Goal: Task Accomplishment & Management: Manage account settings

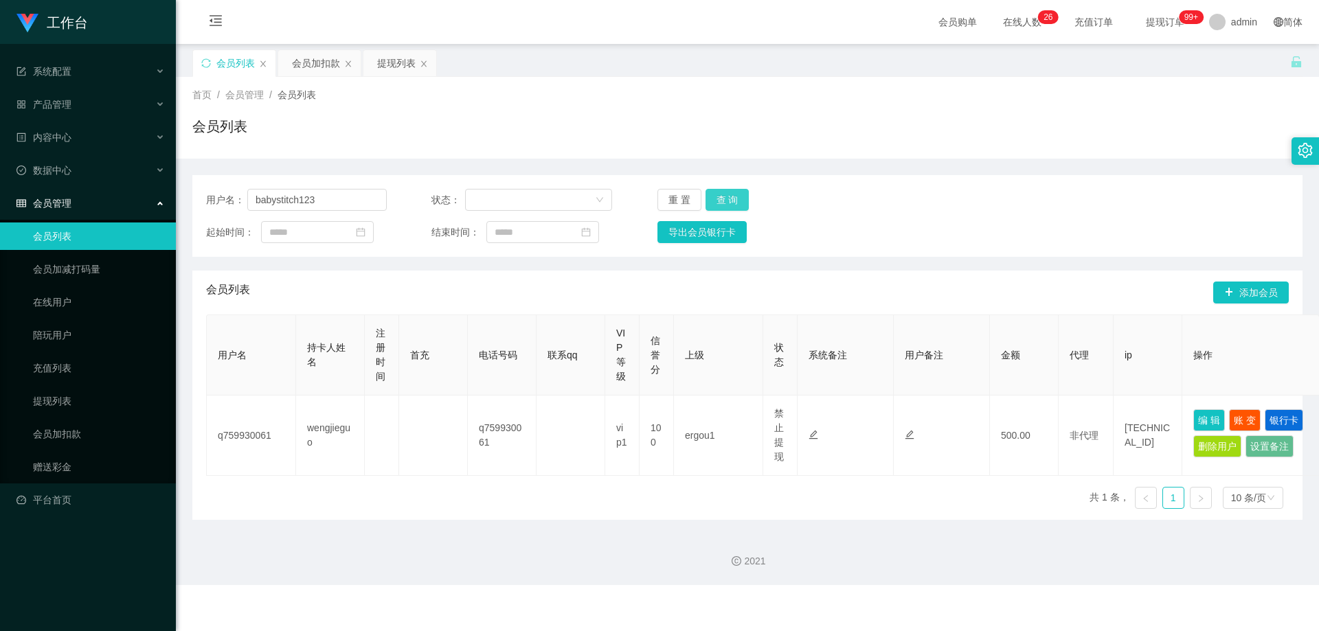
type input "babystitch123"
drag, startPoint x: 728, startPoint y: 195, endPoint x: 829, endPoint y: 243, distance: 111.3
click at [729, 197] on button "查 询" at bounding box center [728, 200] width 44 height 22
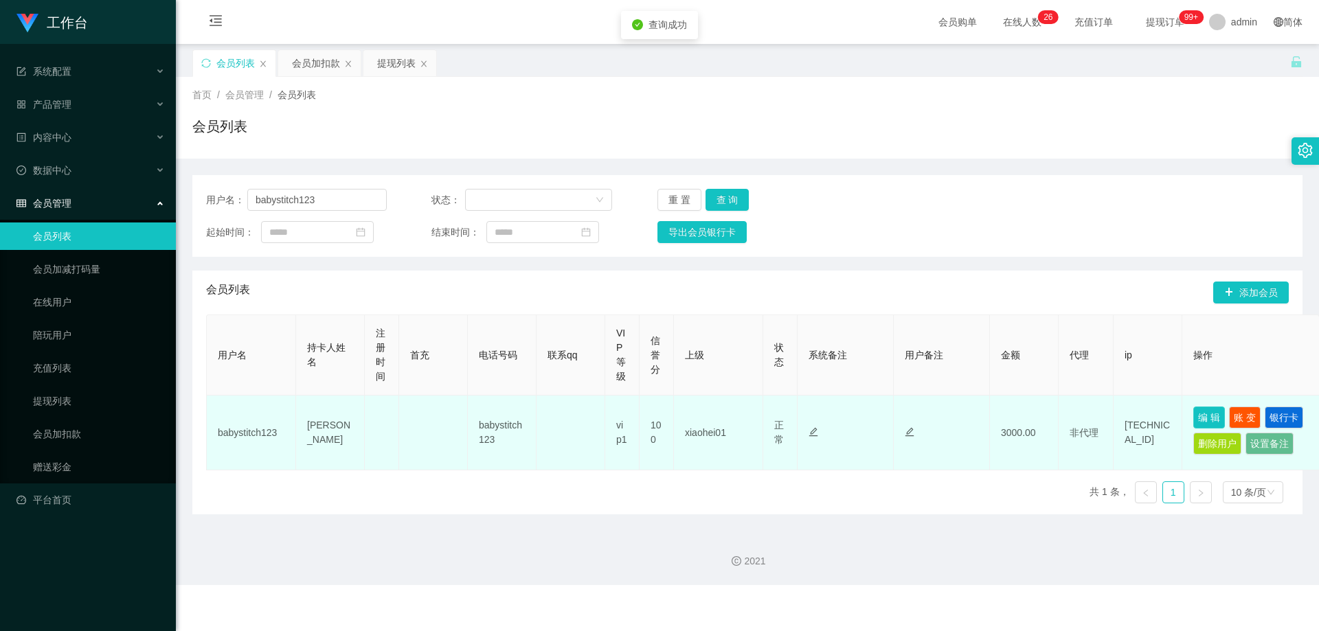
click at [1213, 416] on button "编 辑" at bounding box center [1209, 418] width 32 height 22
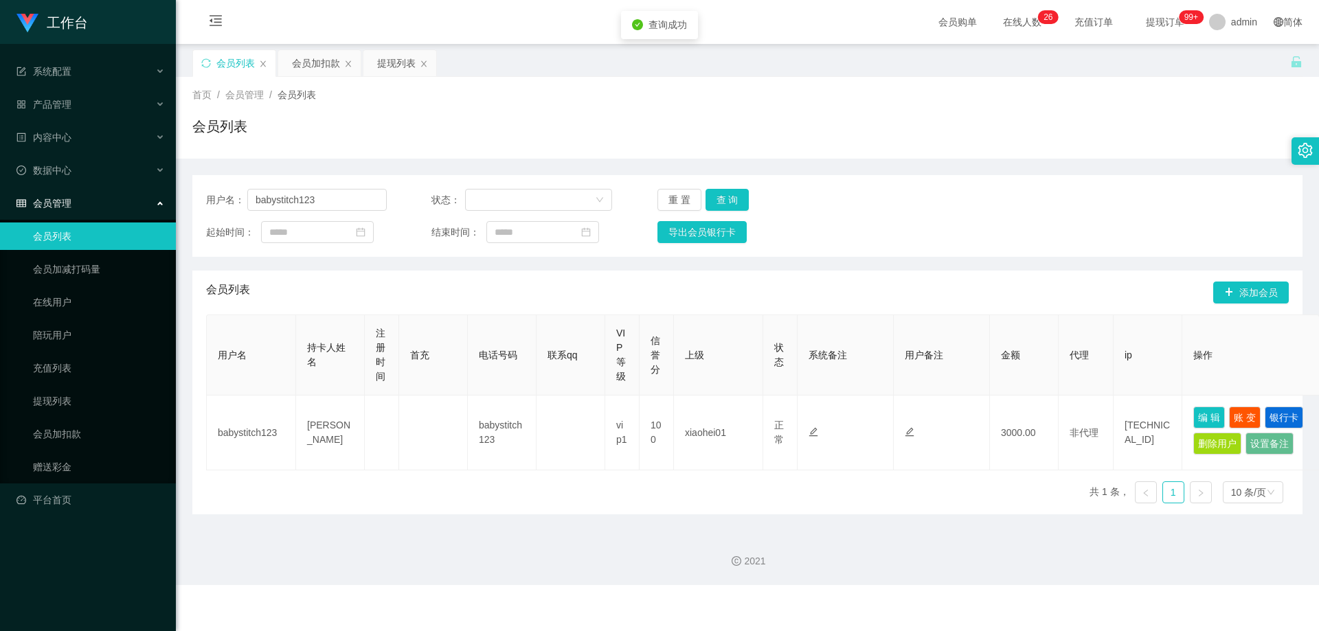
type input "babystitch123"
type input "[PERSON_NAME]"
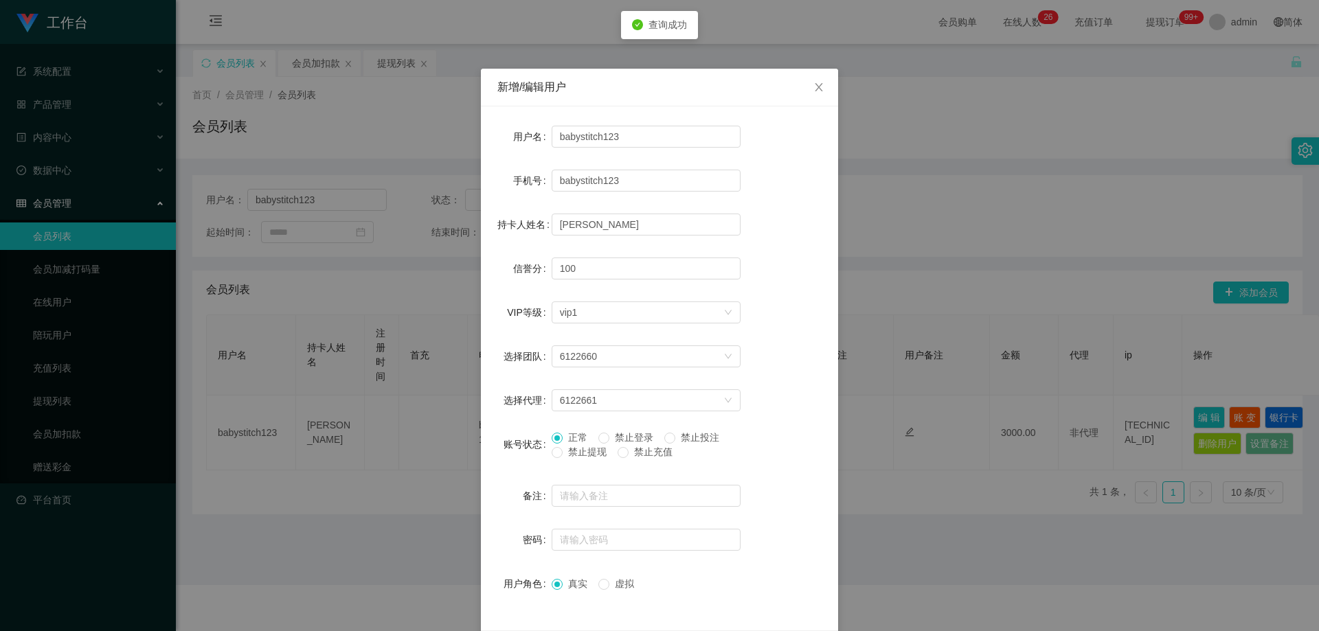
click at [580, 456] on span "禁止提现" at bounding box center [587, 452] width 49 height 11
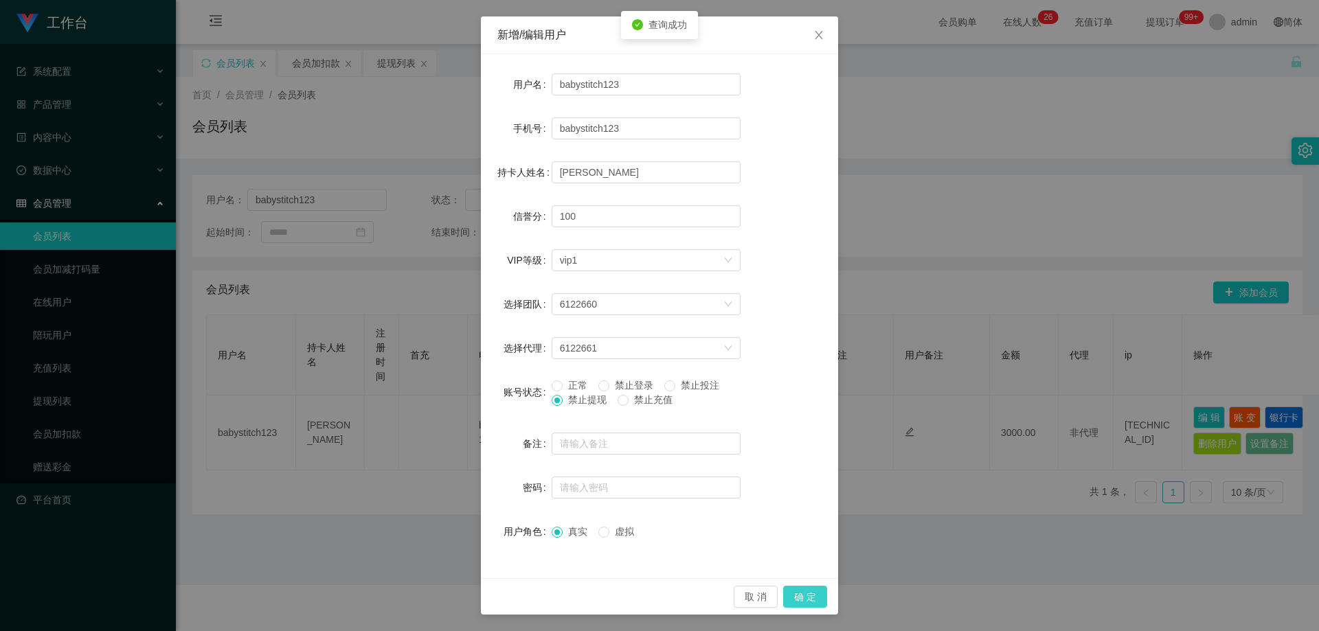
click at [807, 596] on button "确 定" at bounding box center [805, 597] width 44 height 22
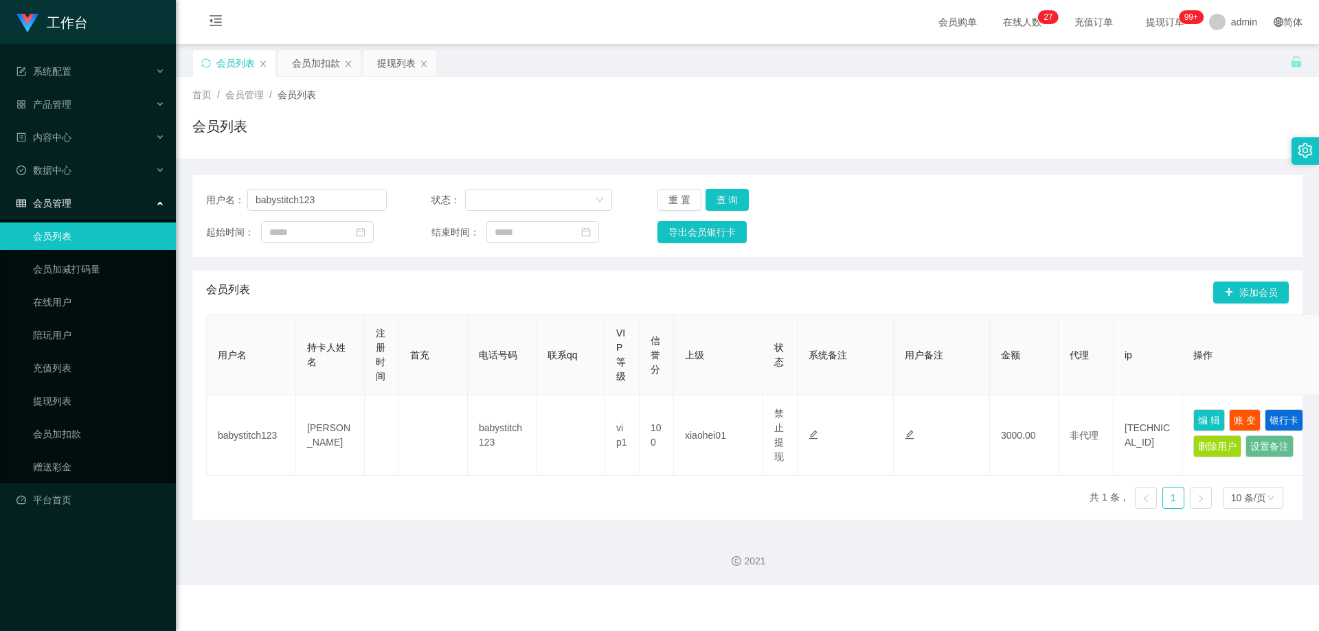
drag, startPoint x: 627, startPoint y: 298, endPoint x: 371, endPoint y: 247, distance: 260.7
click at [612, 298] on div "会员列表 添加会员" at bounding box center [747, 293] width 1083 height 44
drag, startPoint x: 344, startPoint y: 203, endPoint x: 117, endPoint y: 204, distance: 226.7
click at [117, 204] on section "工作台 系统配置 系统配置列表 管理员列表 管理员分组 支付通道 产品管理 产品列表 产品预设列表 开奖记录 注单管理 即时注单 内容中心 站内信 公告列表 …" at bounding box center [659, 292] width 1319 height 585
paste input "89184709"
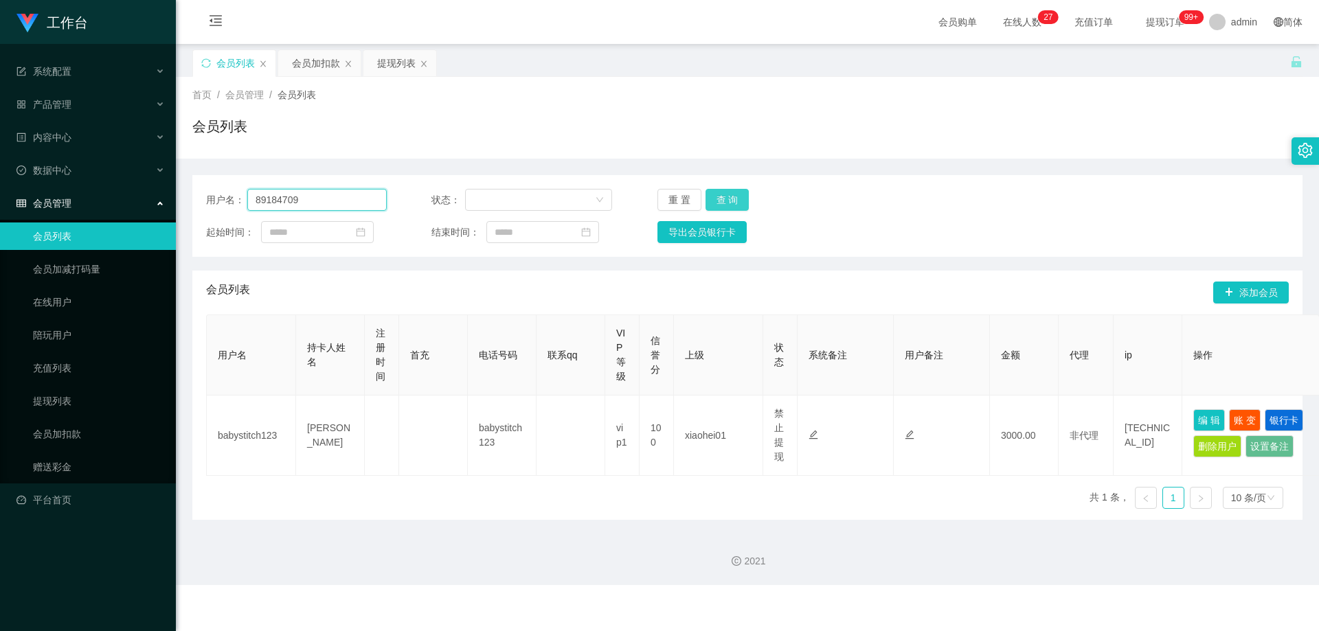
type input "89184709"
drag, startPoint x: 733, startPoint y: 204, endPoint x: 774, endPoint y: 218, distance: 43.5
click at [733, 204] on button "查 询" at bounding box center [728, 200] width 44 height 22
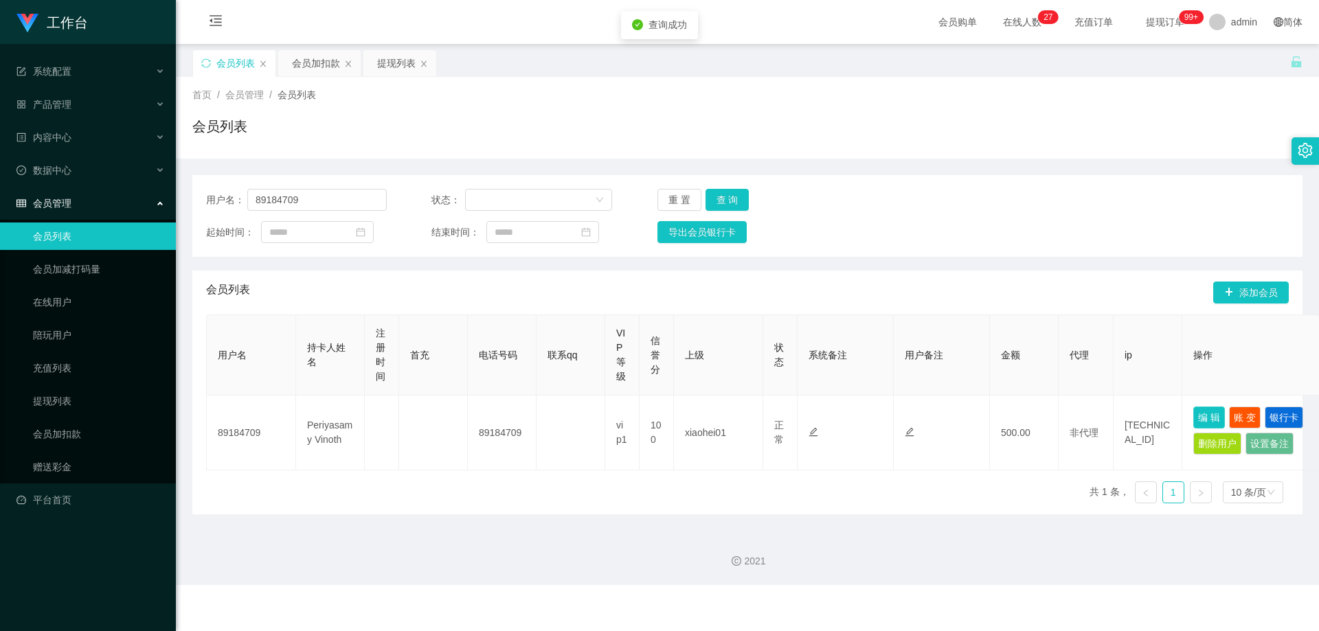
drag, startPoint x: 1211, startPoint y: 418, endPoint x: 1165, endPoint y: 425, distance: 46.4
click at [1211, 418] on button "编 辑" at bounding box center [1209, 418] width 32 height 22
type input "89184709"
type input "Periyasamy Vinoth"
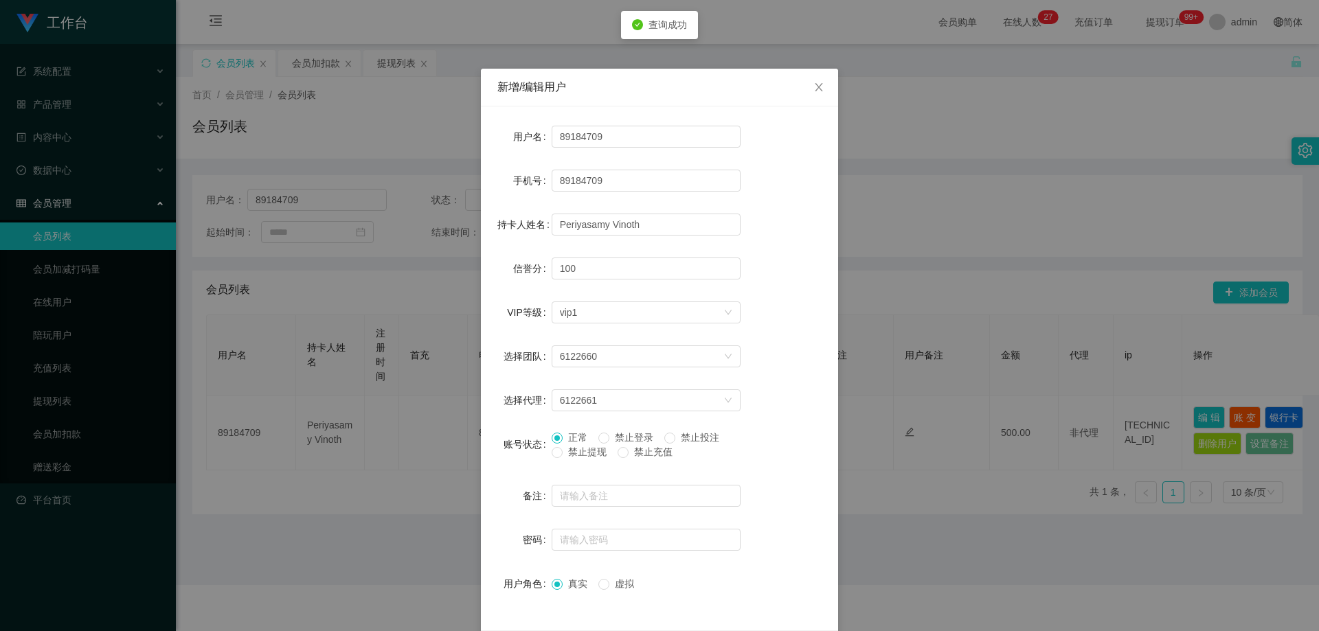
click at [581, 456] on span "禁止提现" at bounding box center [587, 452] width 49 height 11
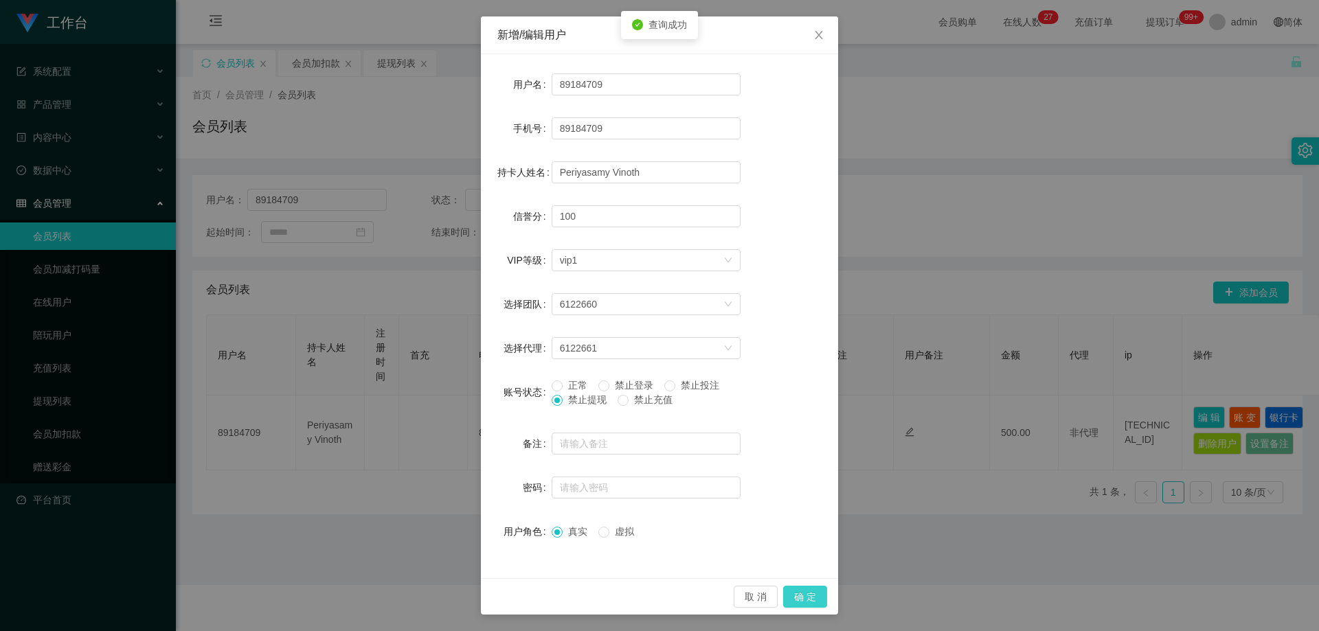
click at [789, 592] on button "确 定" at bounding box center [805, 597] width 44 height 22
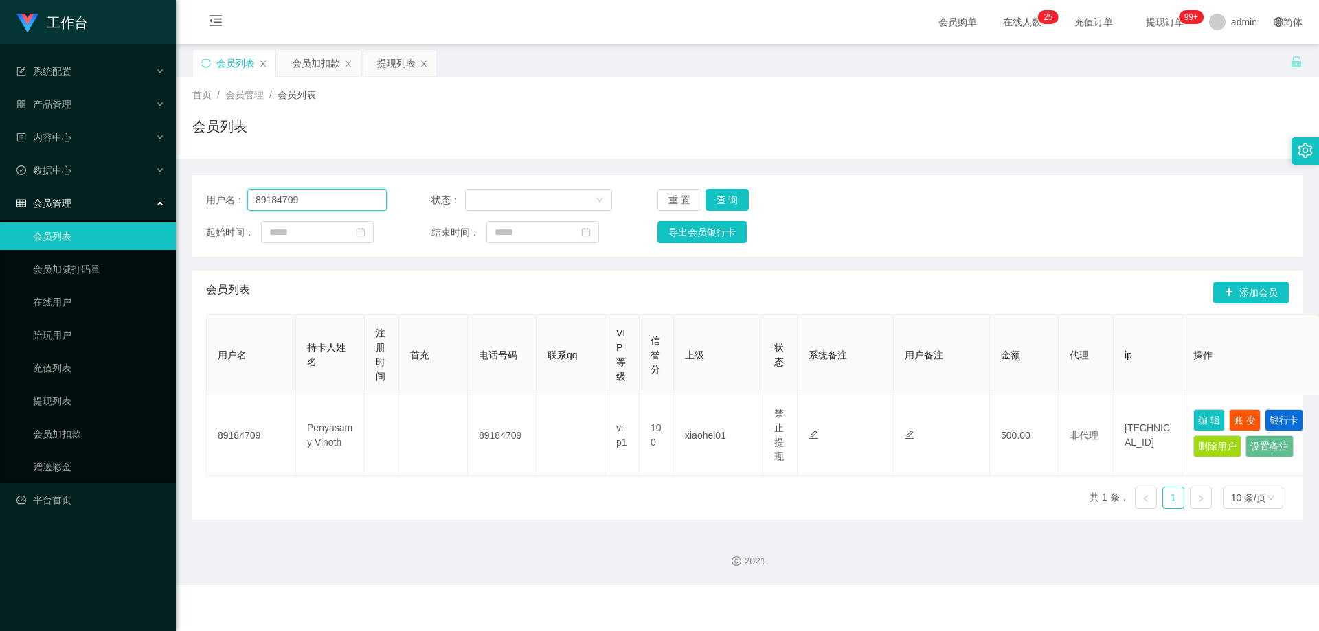
click at [168, 216] on section "工作台 系统配置 系统配置列表 管理员列表 管理员分组 支付通道 产品管理 产品列表 产品预设列表 开奖记录 注单管理 即时注单 内容中心 站内信 公告列表 …" at bounding box center [659, 292] width 1319 height 585
paste input "4513527"
type input "84513527"
drag, startPoint x: 727, startPoint y: 201, endPoint x: 737, endPoint y: 203, distance: 9.8
click at [726, 201] on button "查 询" at bounding box center [728, 200] width 44 height 22
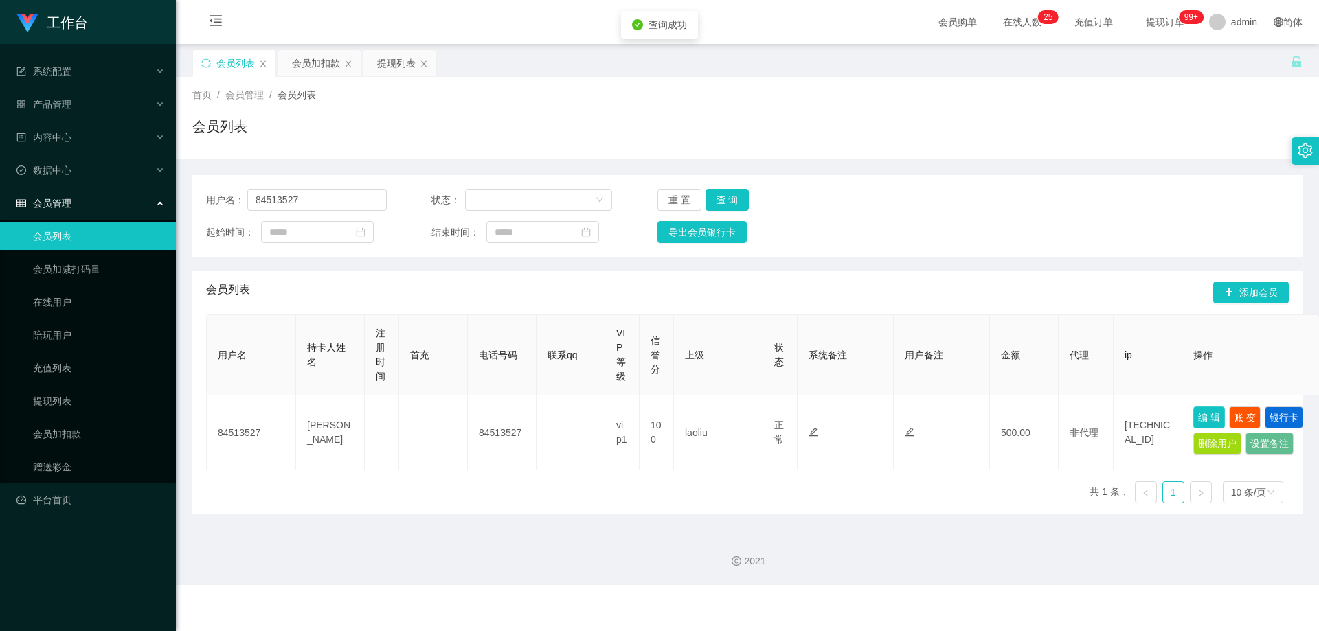
click at [1204, 421] on button "编 辑" at bounding box center [1209, 418] width 32 height 22
type input "84513527"
type input "[PERSON_NAME]"
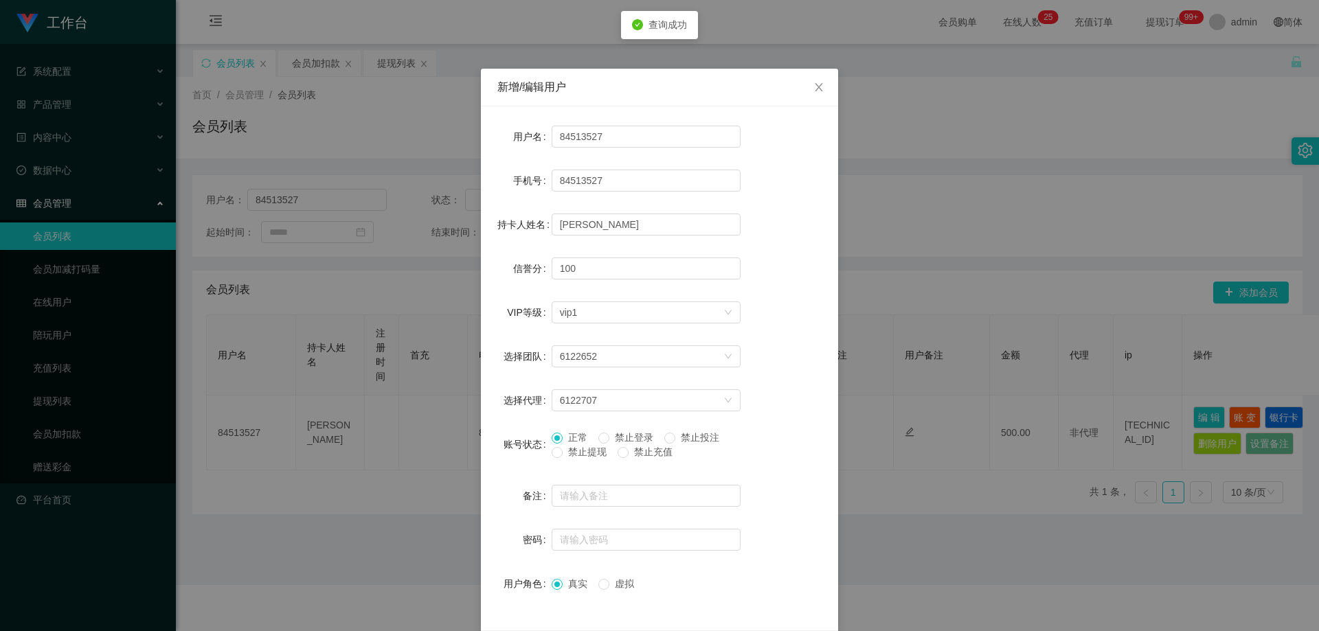
click at [594, 451] on span "禁止提现" at bounding box center [587, 452] width 49 height 11
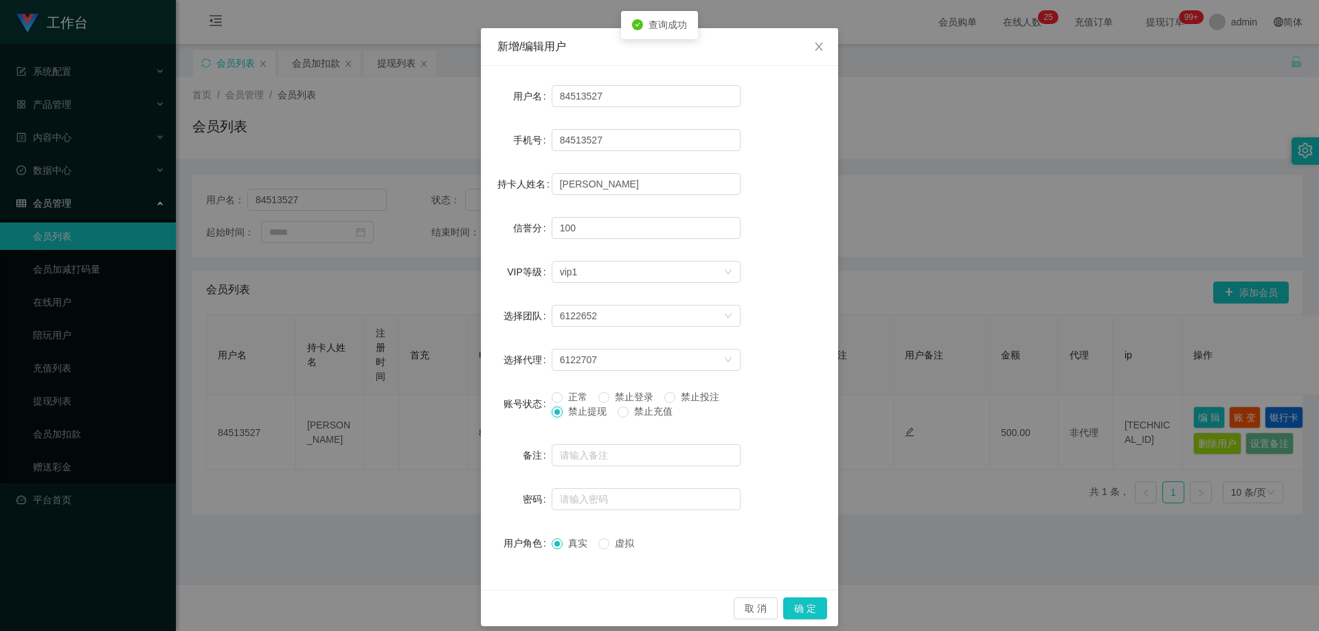
scroll to position [53, 0]
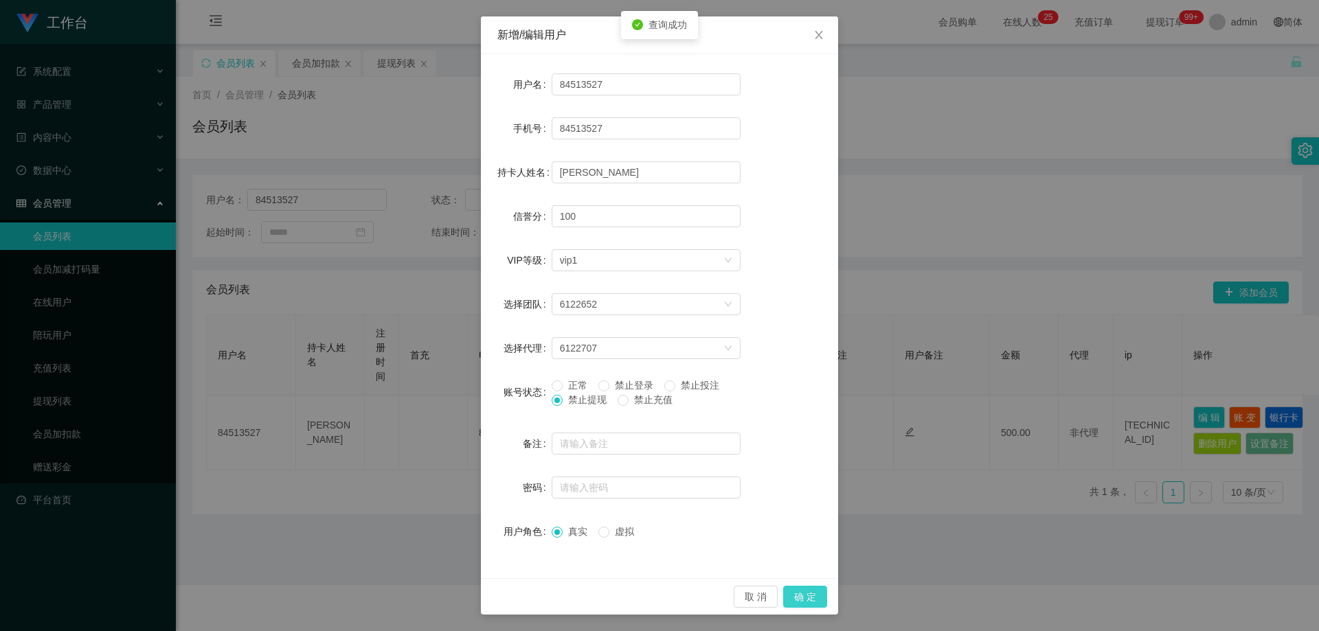
click at [789, 586] on button "确 定" at bounding box center [805, 597] width 44 height 22
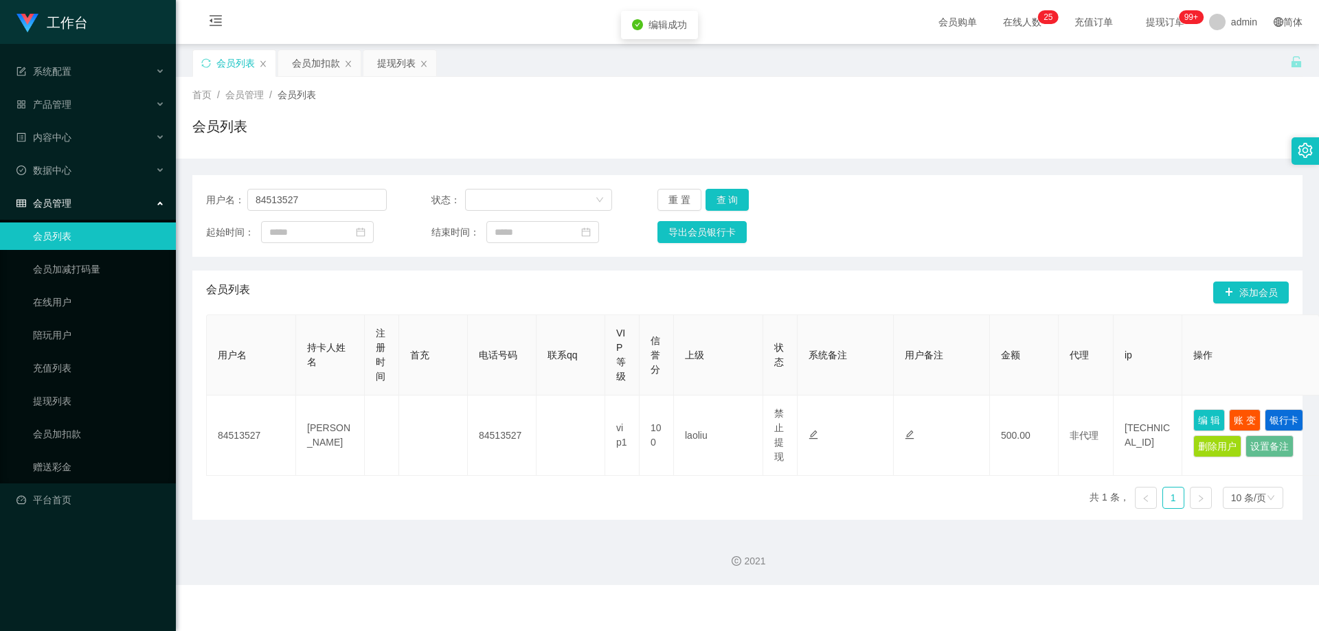
drag, startPoint x: 681, startPoint y: 292, endPoint x: 423, endPoint y: 236, distance: 264.3
click at [665, 289] on div "会员列表 添加会员" at bounding box center [747, 293] width 1083 height 44
click at [150, 204] on section "工作台 系统配置 系统配置列表 管理员列表 管理员分组 支付通道 产品管理 产品列表 产品预设列表 开奖记录 注单管理 即时注单 内容中心 站内信 公告列表 …" at bounding box center [659, 292] width 1319 height 585
paste input "winson123456"
type input "winson123456"
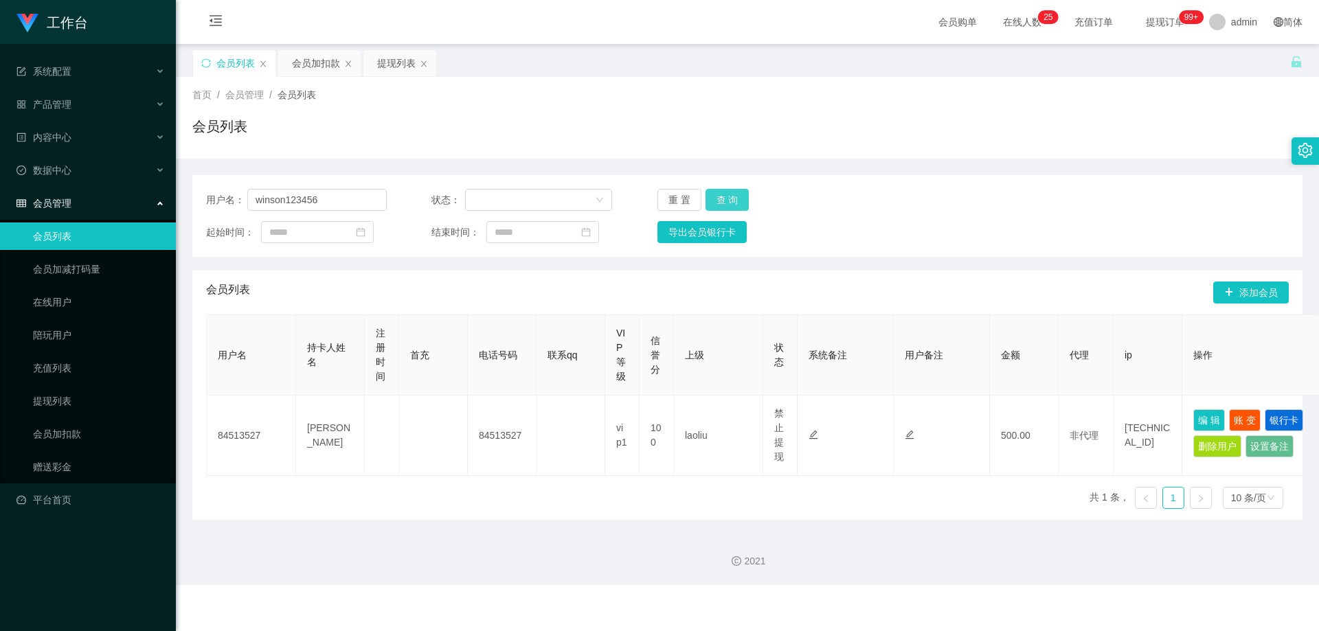
drag, startPoint x: 731, startPoint y: 202, endPoint x: 742, endPoint y: 213, distance: 15.5
click at [731, 202] on button "查 询" at bounding box center [728, 200] width 44 height 22
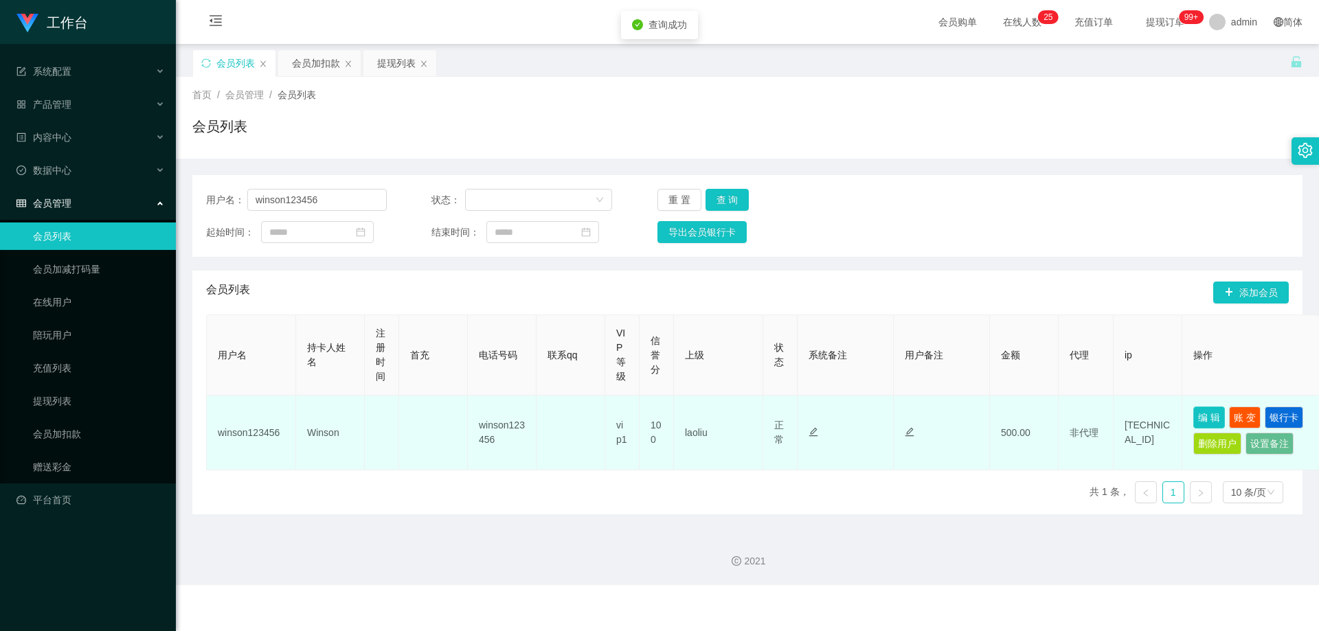
click at [1202, 419] on button "编 辑" at bounding box center [1209, 418] width 32 height 22
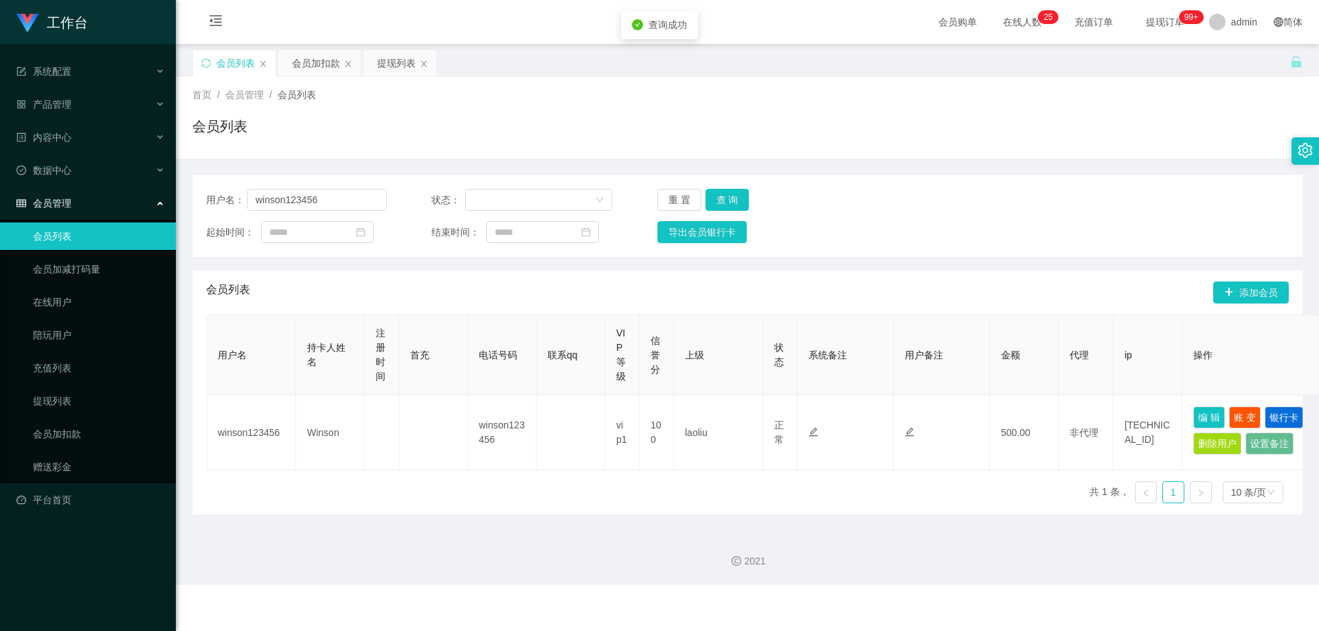
type input "winson123456"
type input "Winson"
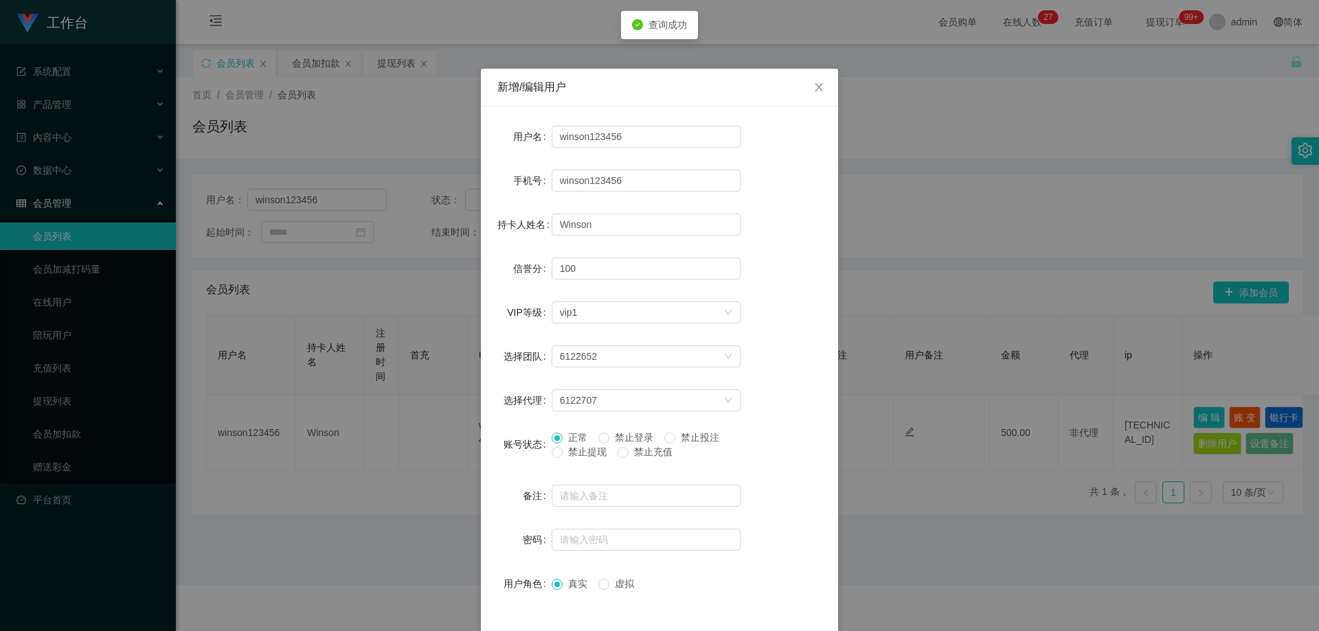
click at [565, 454] on span "禁止提现" at bounding box center [587, 452] width 49 height 11
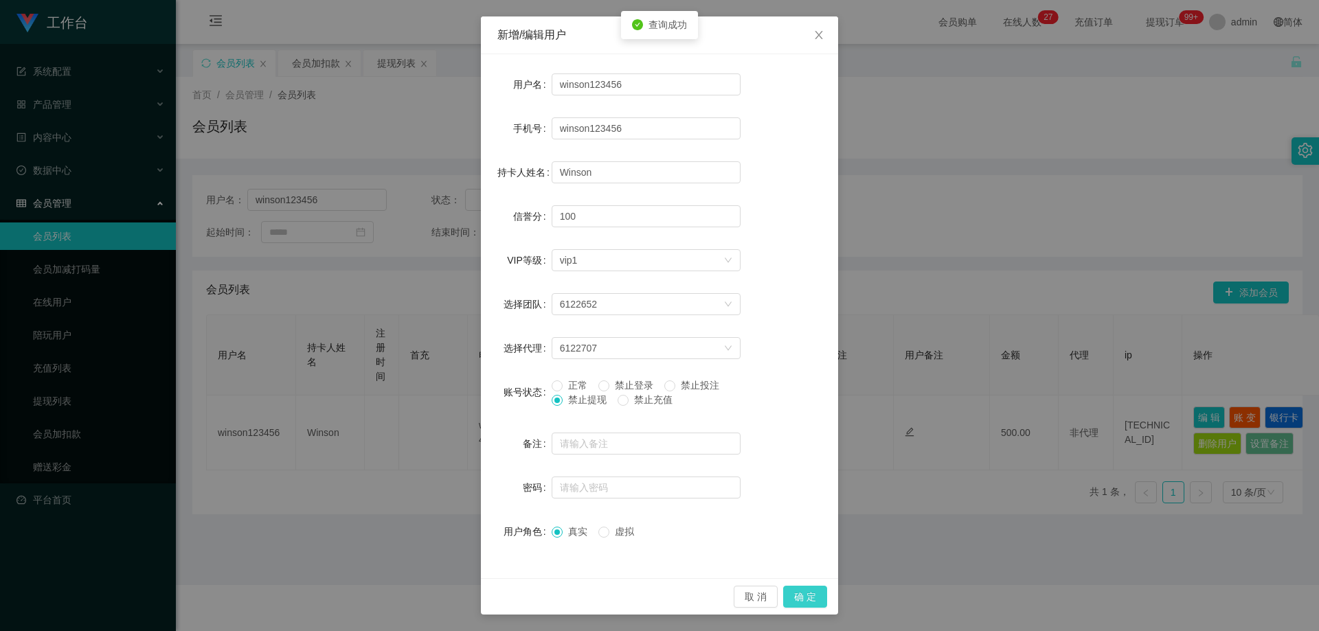
drag, startPoint x: 791, startPoint y: 591, endPoint x: 985, endPoint y: 395, distance: 275.5
click at [792, 591] on button "确 定" at bounding box center [805, 597] width 44 height 22
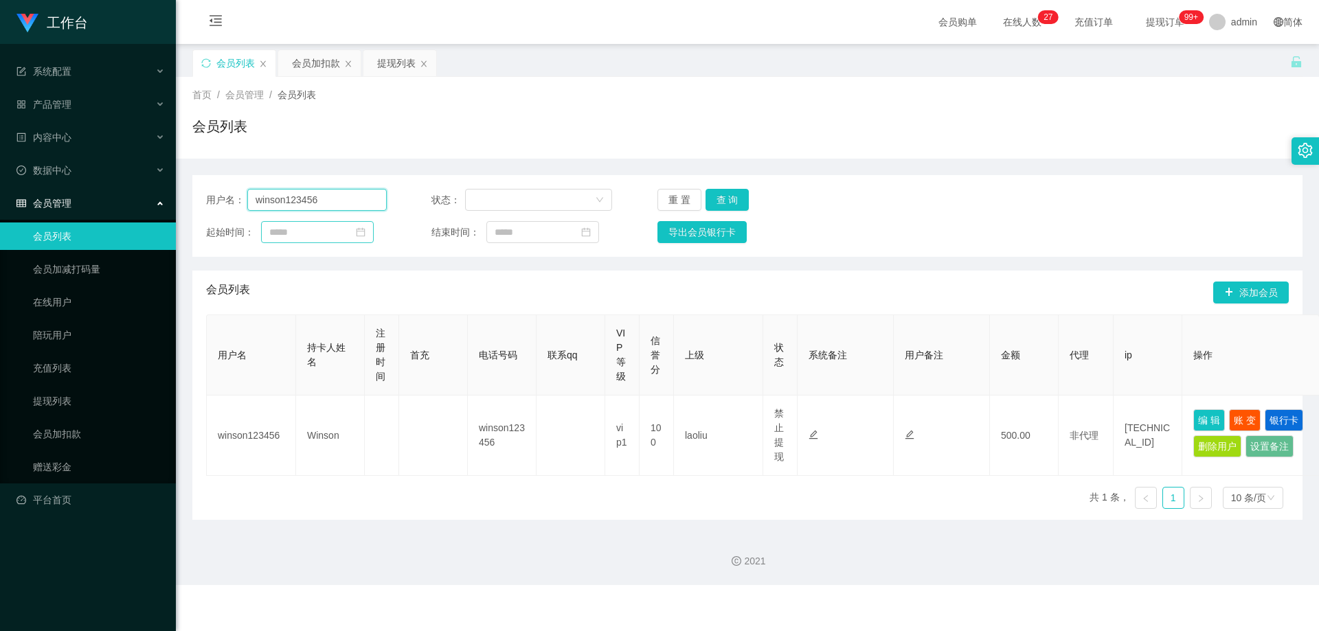
drag, startPoint x: 212, startPoint y: 196, endPoint x: 375, endPoint y: 234, distance: 167.8
click at [90, 218] on section "工作台 系统配置 系统配置列表 管理员列表 管理员分组 支付通道 产品管理 产品列表 产品预设列表 开奖记录 注单管理 即时注单 内容中心 站内信 公告列表 …" at bounding box center [659, 292] width 1319 height 585
paste input "88232699"
type input "88232699"
click at [737, 205] on button "查 询" at bounding box center [728, 200] width 44 height 22
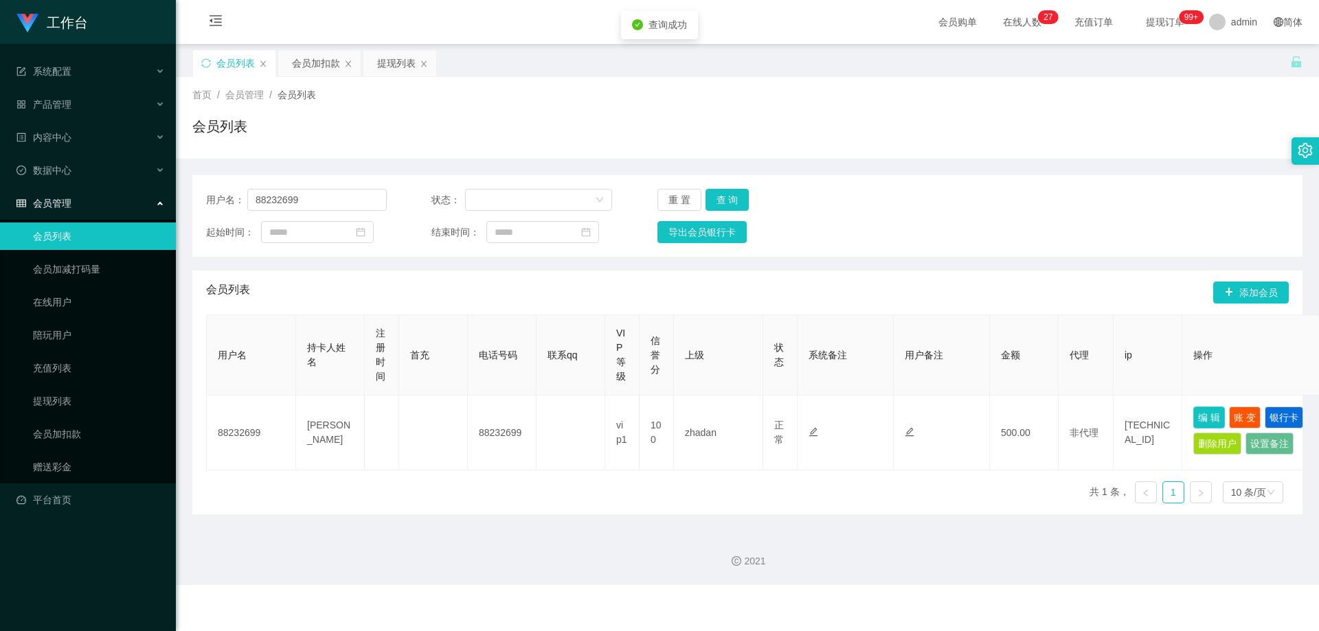
drag, startPoint x: 1200, startPoint y: 423, endPoint x: 1081, endPoint y: 433, distance: 119.3
click at [1200, 422] on button "编 辑" at bounding box center [1209, 418] width 32 height 22
type input "88232699"
type input "[PERSON_NAME]"
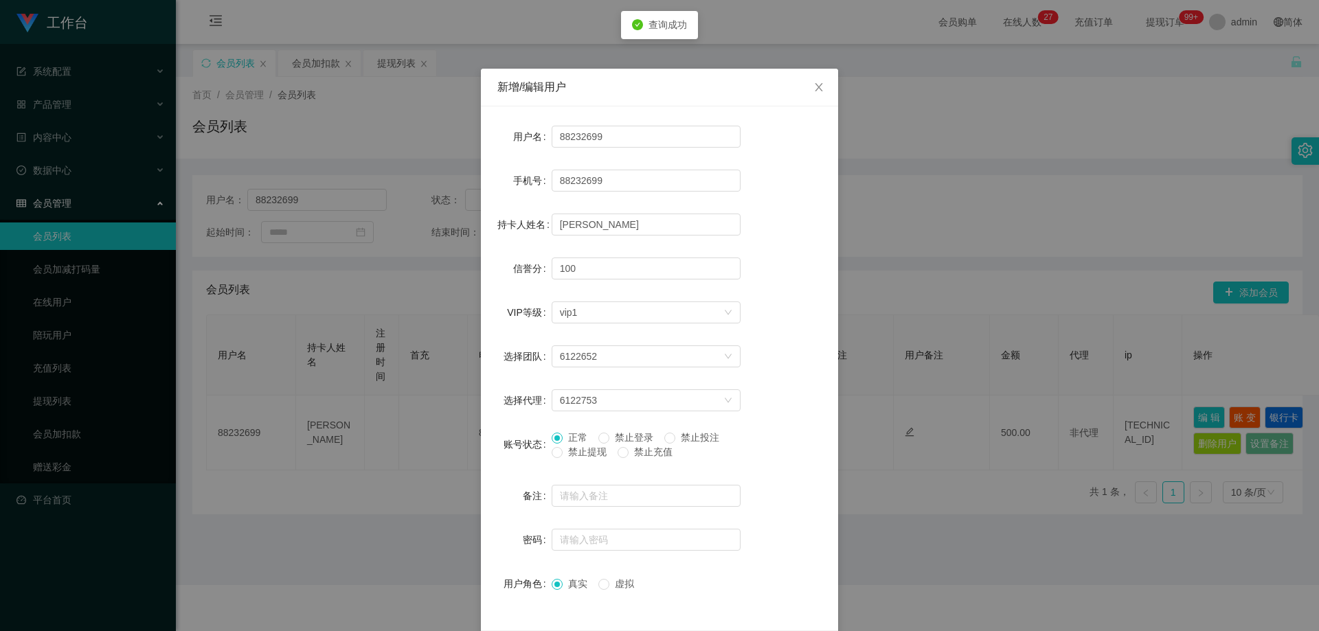
click at [563, 453] on span "禁止提现" at bounding box center [587, 452] width 49 height 11
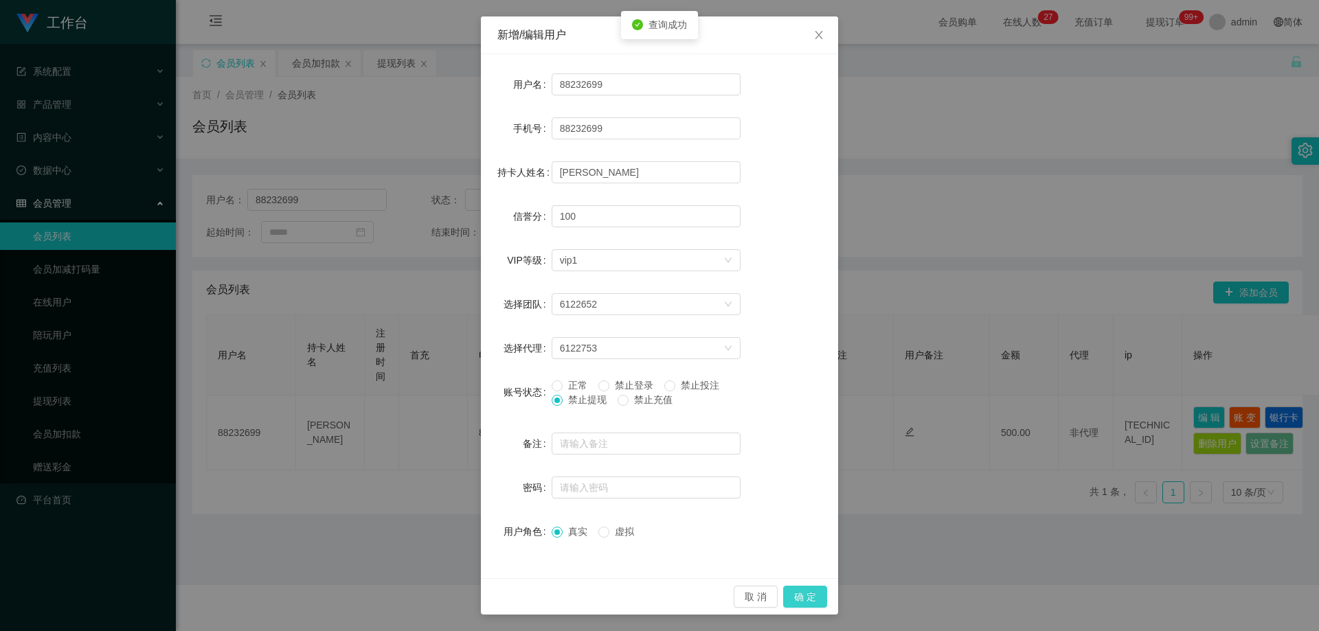
click at [796, 599] on button "确 定" at bounding box center [805, 597] width 44 height 22
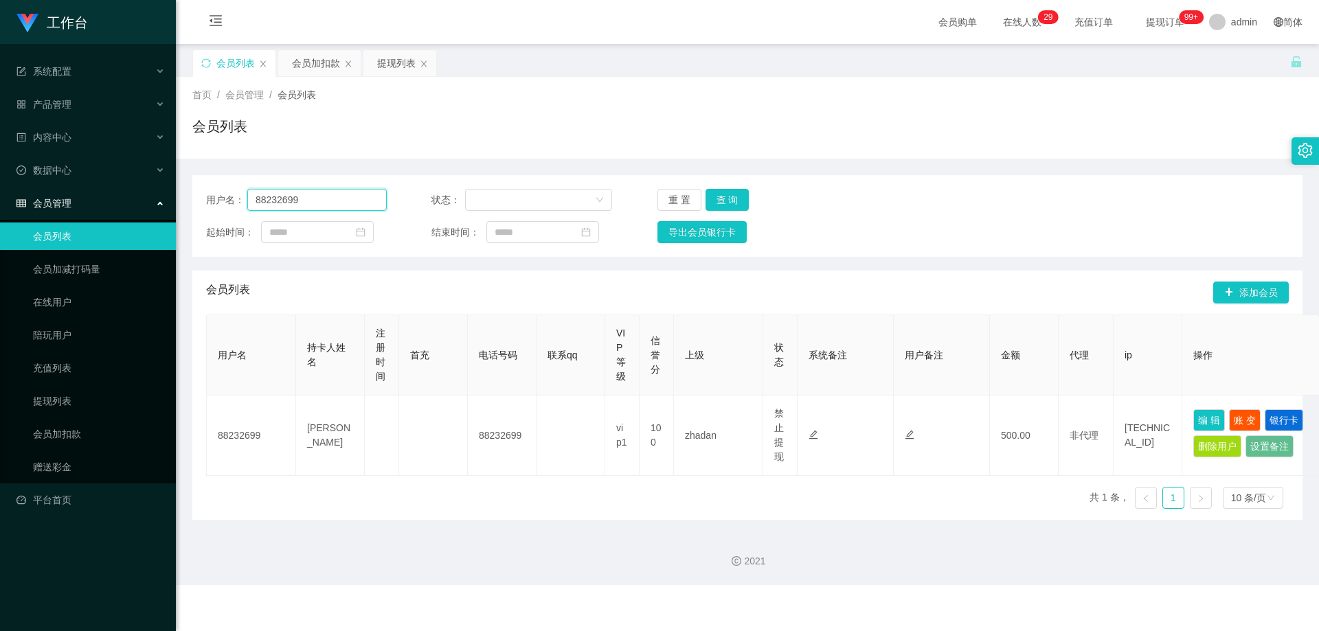
drag, startPoint x: 326, startPoint y: 200, endPoint x: 175, endPoint y: 197, distance: 150.5
click at [175, 197] on section "工作台 系统配置 系统配置列表 管理员列表 管理员分组 支付通道 产品管理 产品列表 产品预设列表 开奖记录 注单管理 即时注单 内容中心 站内信 公告列表 …" at bounding box center [659, 292] width 1319 height 585
paste input "majing"
type input "majing"
drag, startPoint x: 716, startPoint y: 196, endPoint x: 723, endPoint y: 203, distance: 10.2
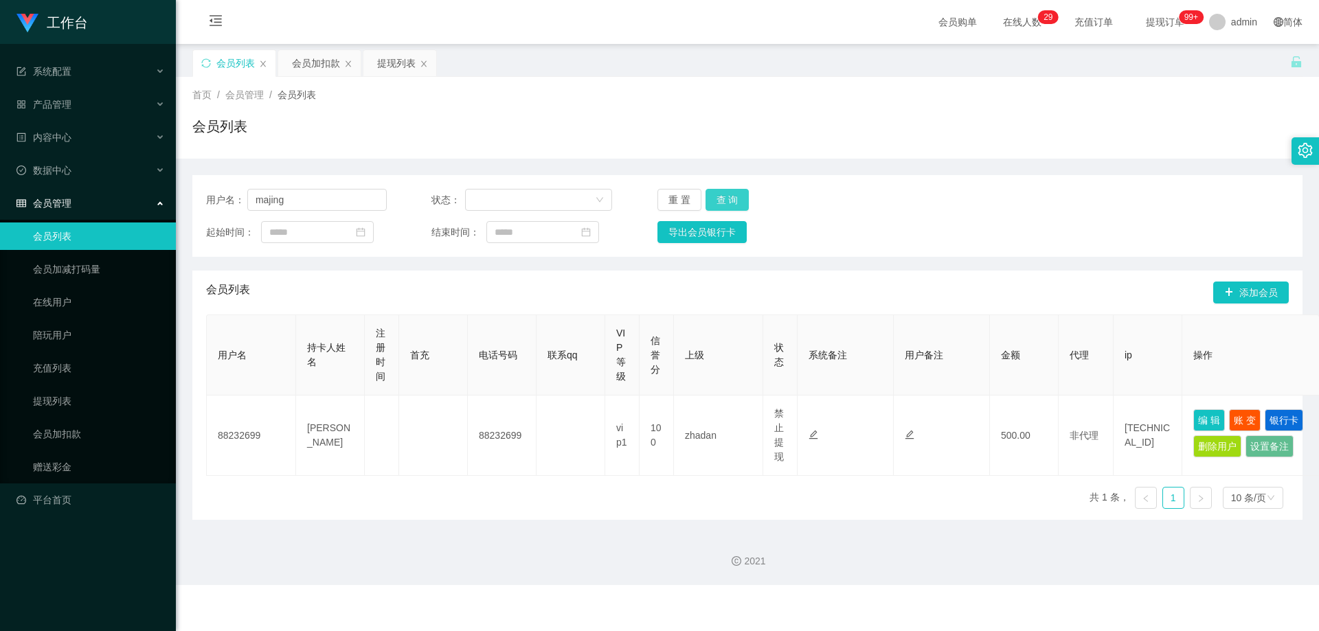
click at [716, 196] on button "查 询" at bounding box center [728, 200] width 44 height 22
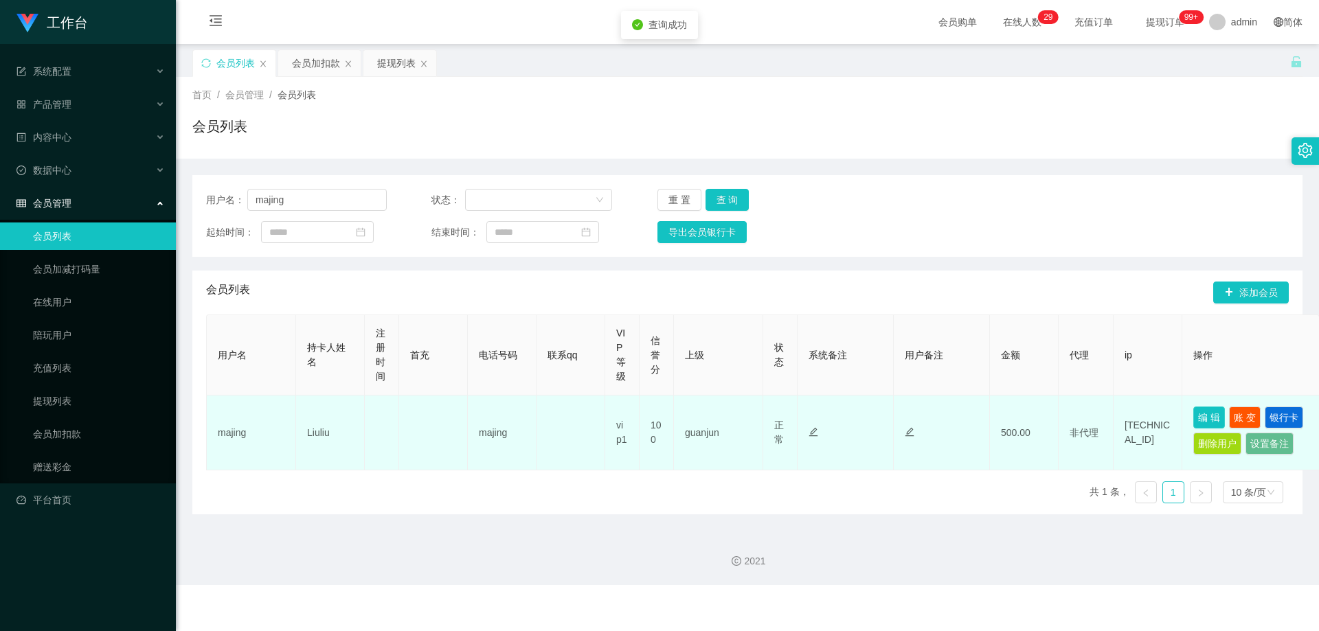
click at [1211, 415] on button "编 辑" at bounding box center [1209, 418] width 32 height 22
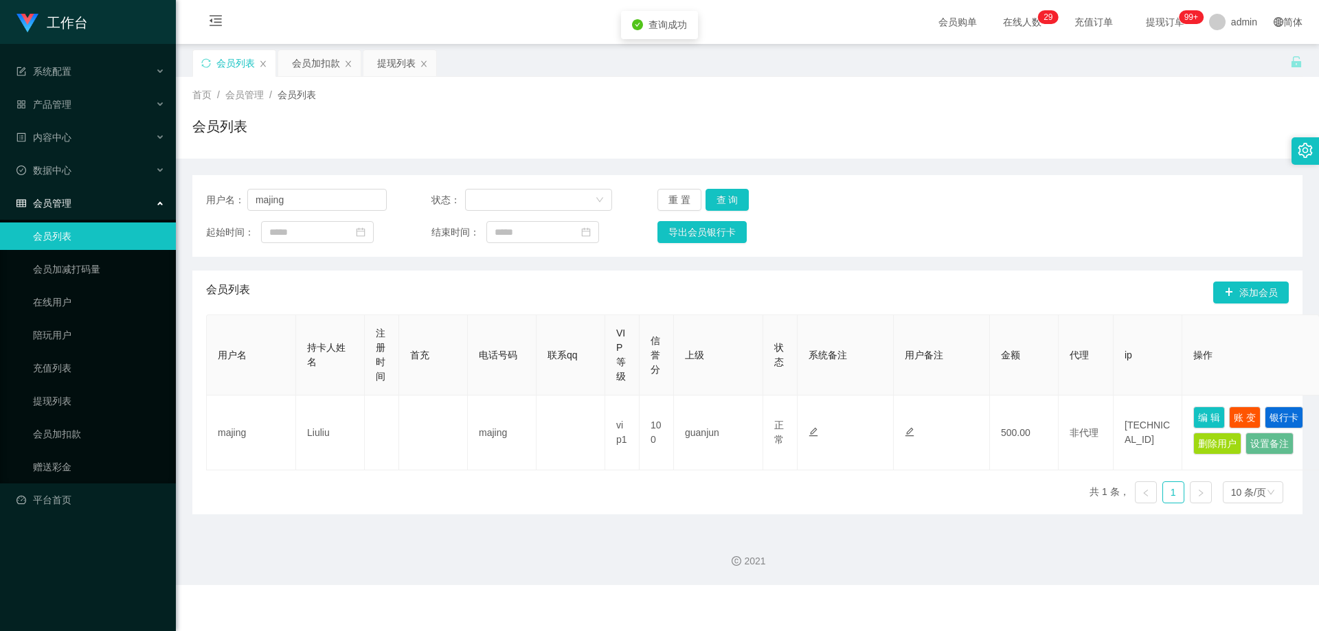
type input "majing"
type input "Liuliu"
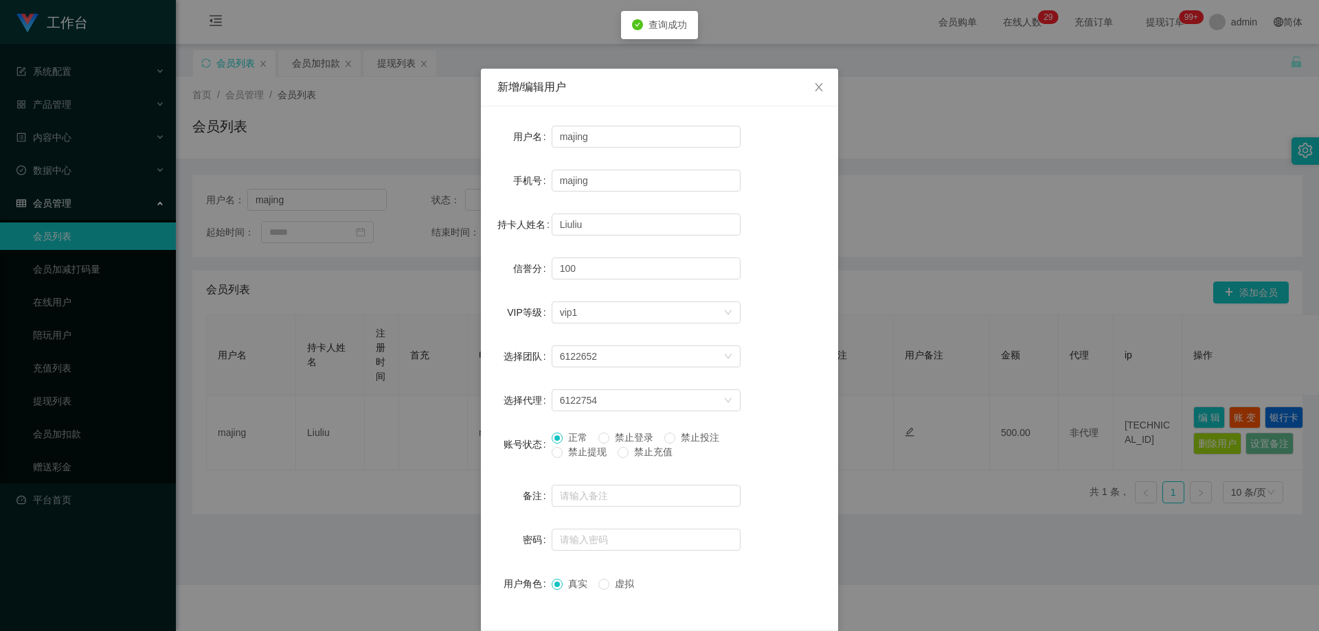
click at [590, 451] on span "禁止提现" at bounding box center [587, 452] width 49 height 11
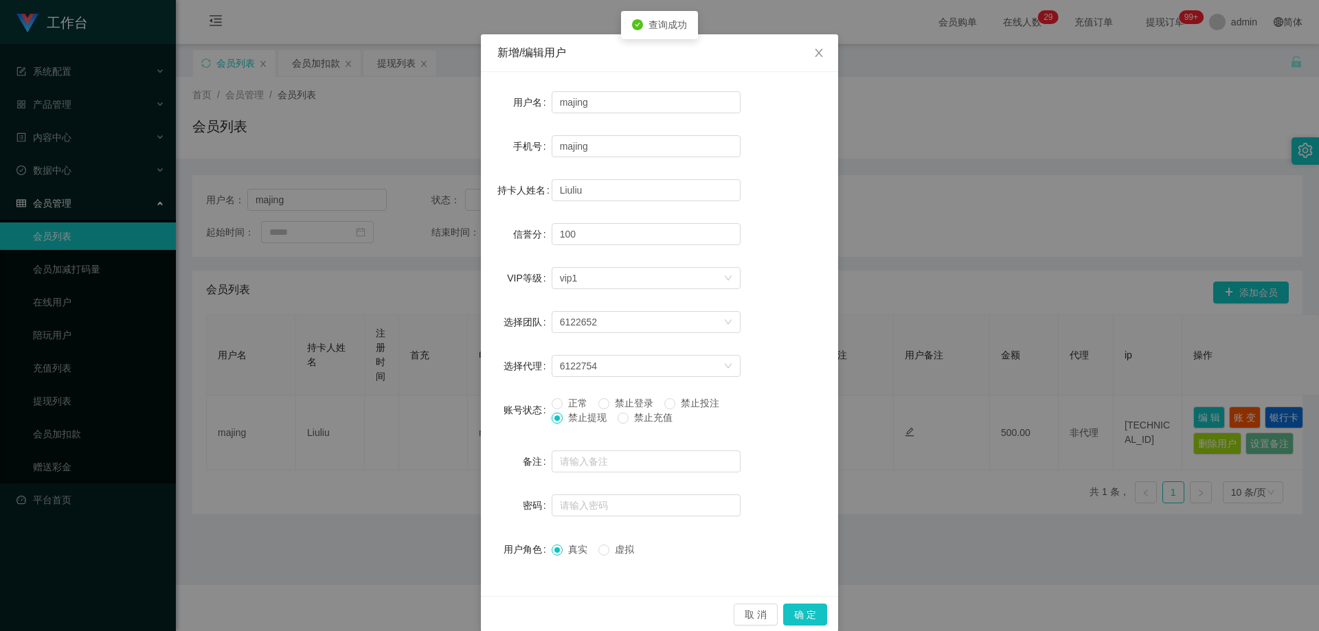
scroll to position [53, 0]
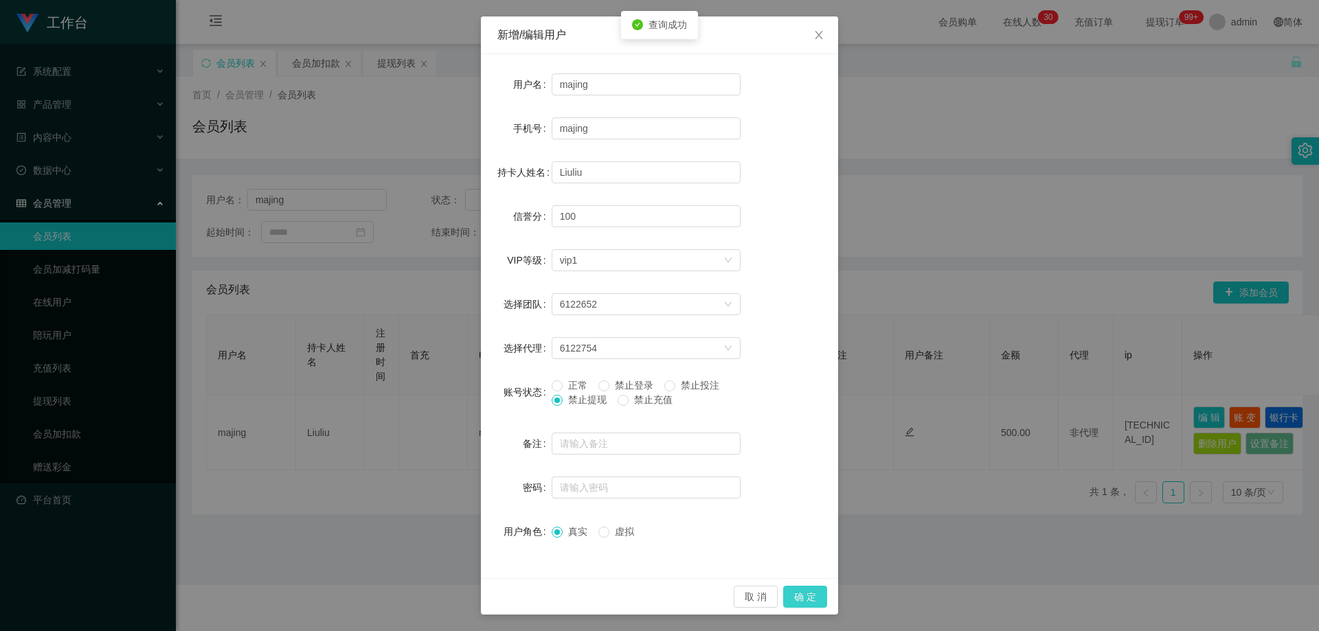
click at [811, 601] on button "确 定" at bounding box center [805, 597] width 44 height 22
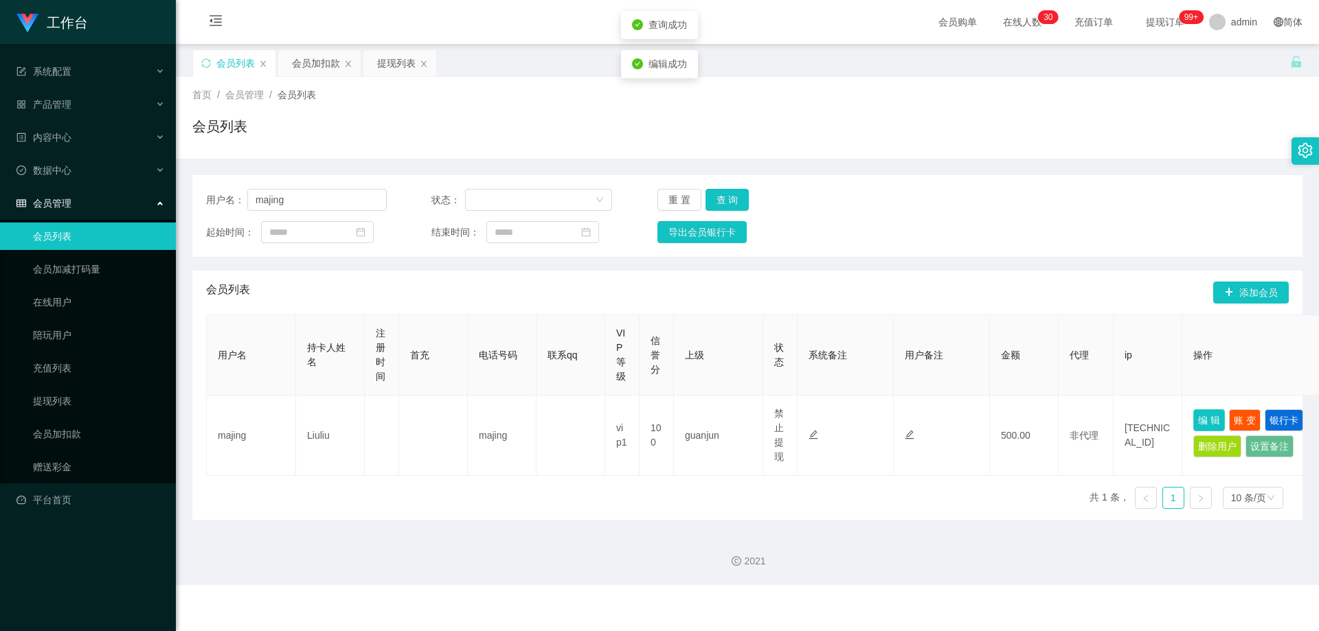
scroll to position [0, 0]
drag, startPoint x: 319, startPoint y: 199, endPoint x: 95, endPoint y: 207, distance: 224.8
click at [95, 207] on section "工作台 系统配置 系统配置列表 管理员列表 管理员分组 支付通道 产品管理 产品列表 产品预设列表 开奖记录 注单管理 即时注单 内容中心 站内信 公告列表 …" at bounding box center [659, 292] width 1319 height 585
paste input "Kaien888"
type input "Kaien888"
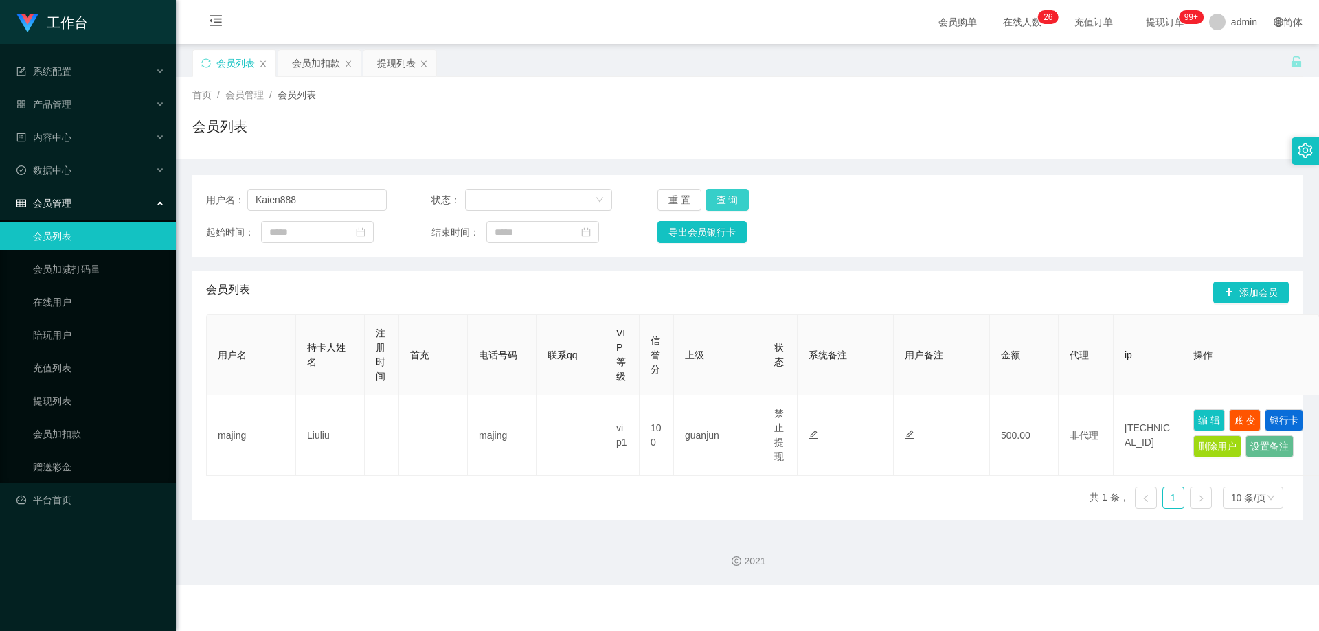
click at [729, 205] on button "查 询" at bounding box center [728, 200] width 44 height 22
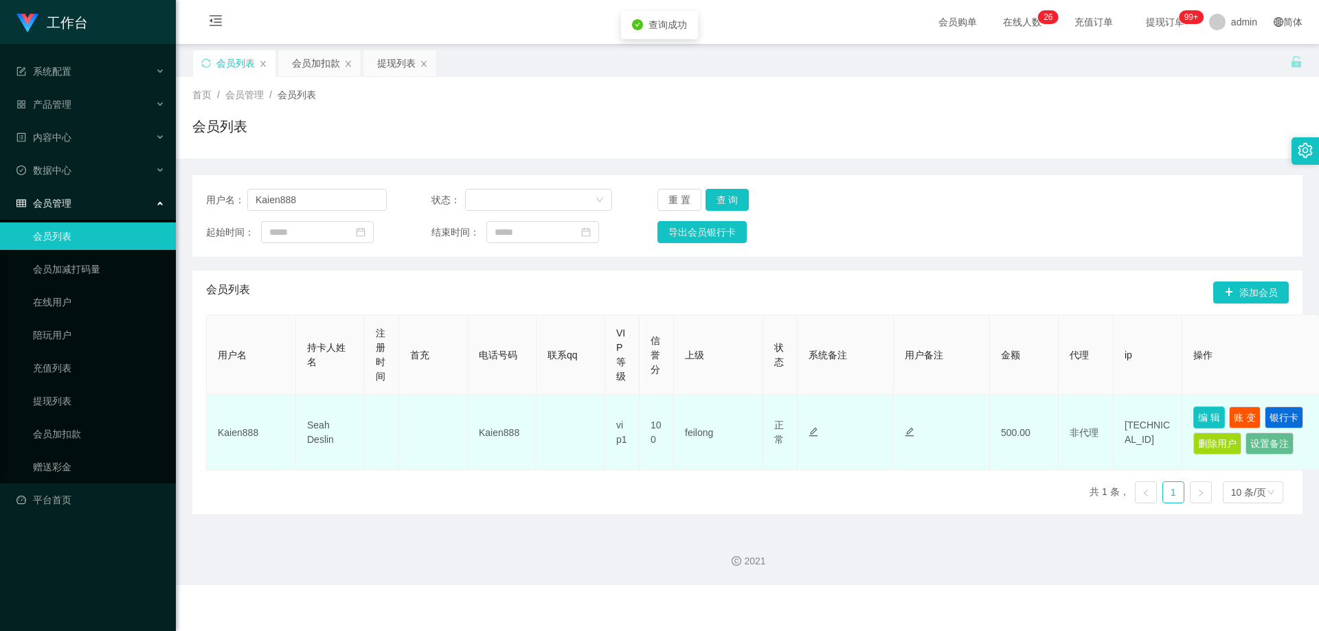
click at [1208, 418] on button "编 辑" at bounding box center [1209, 418] width 32 height 22
type input "Kaien888"
type input "Seah Deslin"
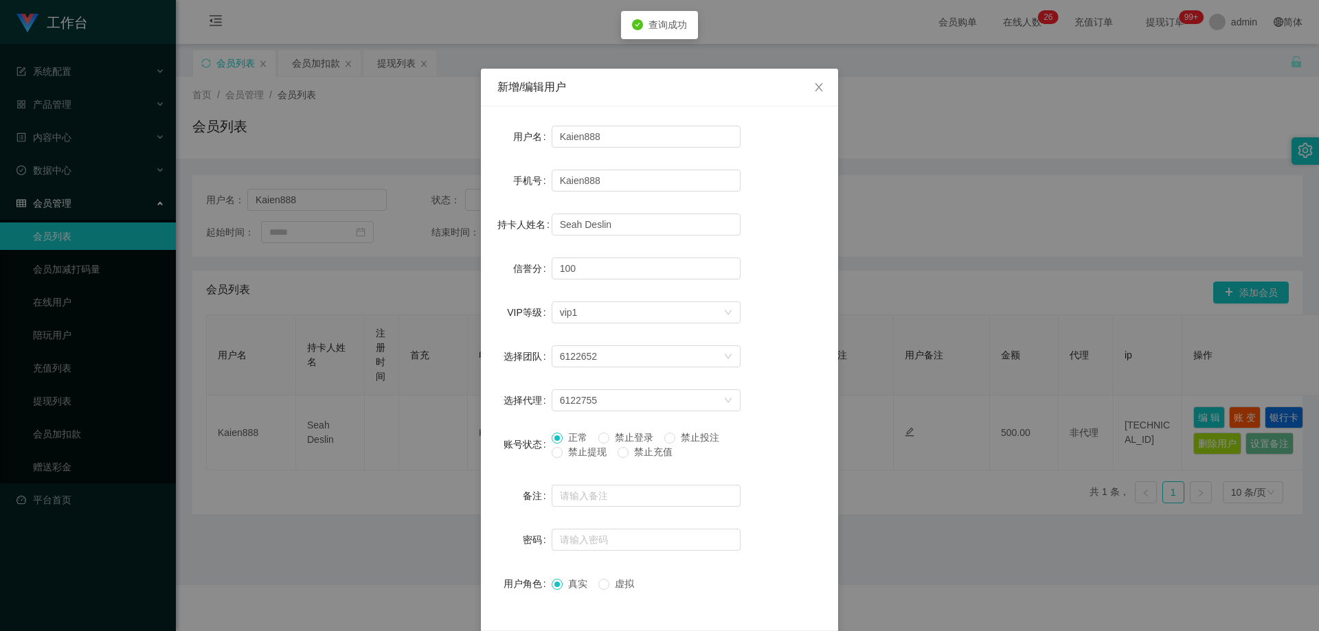
click at [575, 449] on span "禁止提现" at bounding box center [587, 452] width 49 height 11
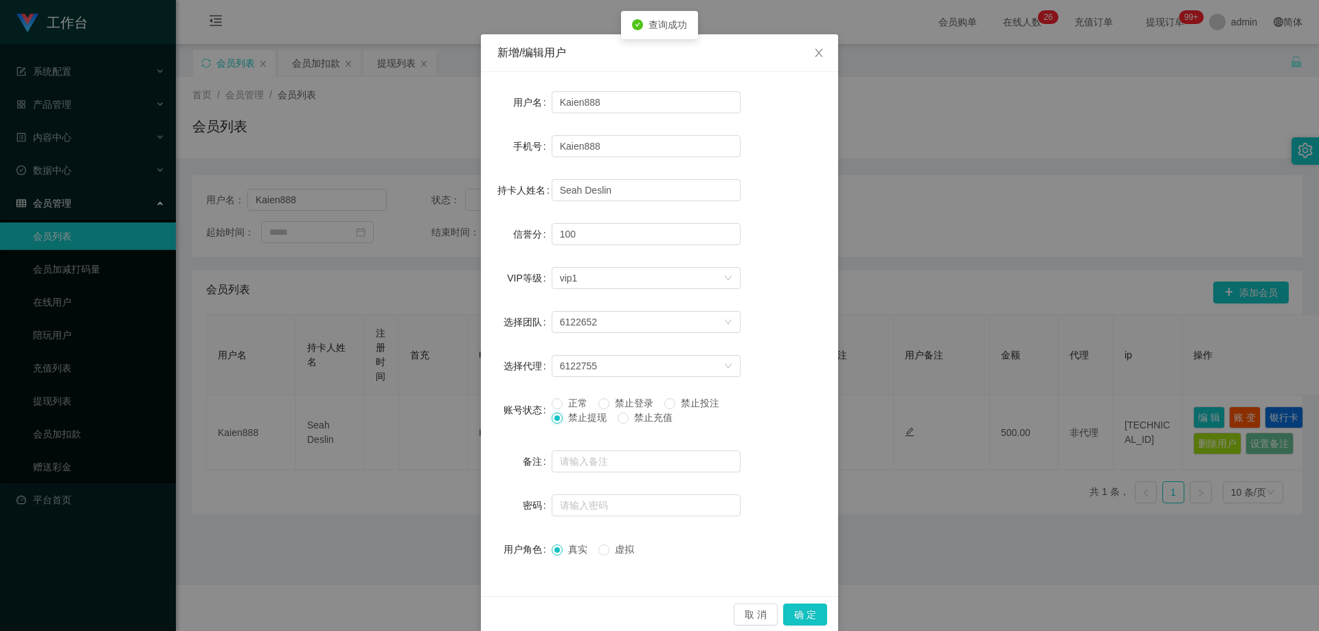
scroll to position [53, 0]
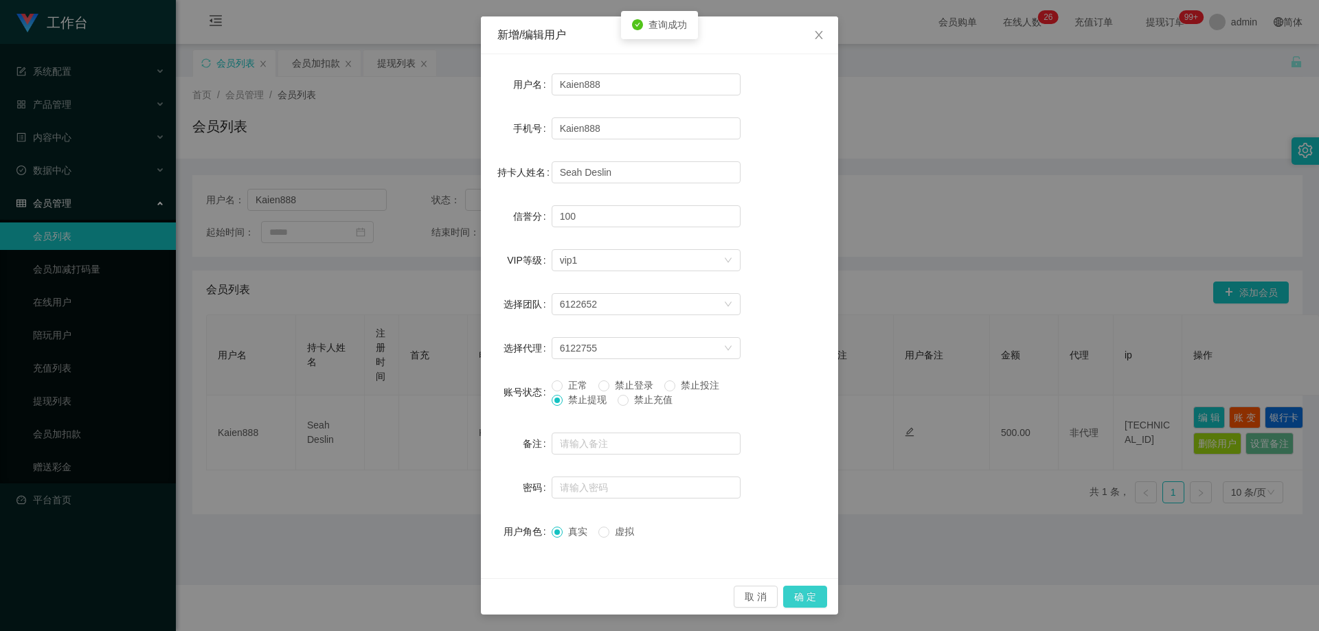
click at [783, 594] on button "确 定" at bounding box center [805, 597] width 44 height 22
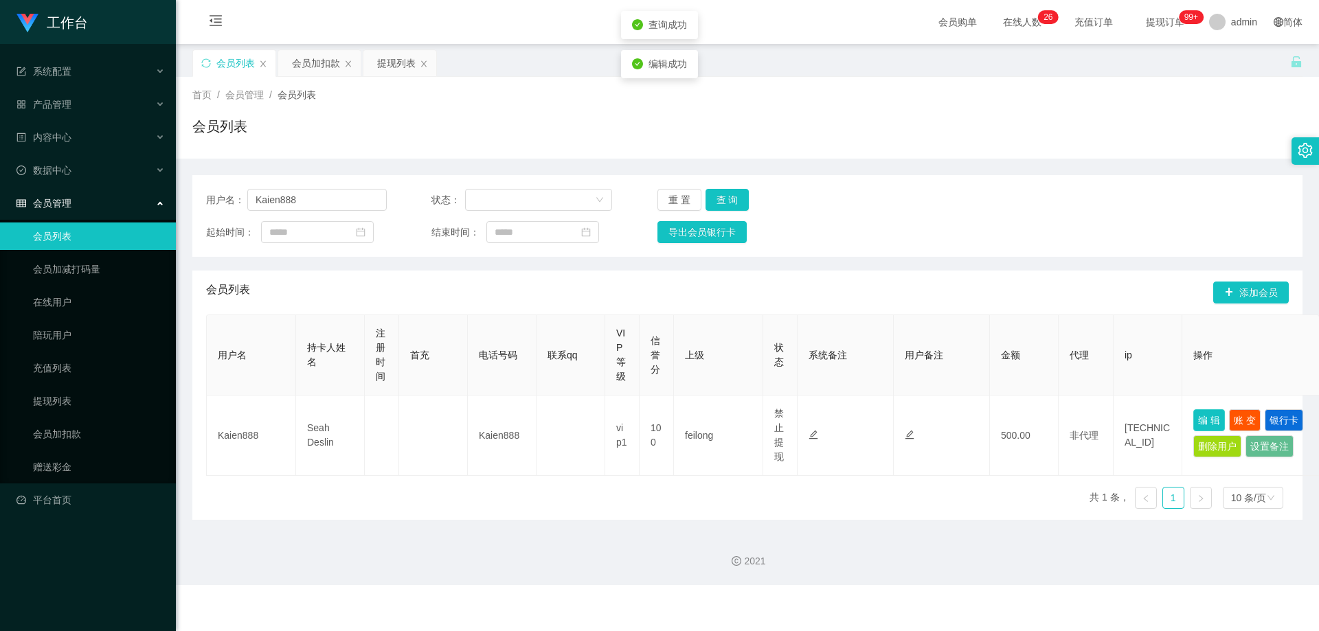
scroll to position [0, 0]
drag, startPoint x: 297, startPoint y: 197, endPoint x: 164, endPoint y: 205, distance: 133.6
click at [155, 205] on section "工作台 系统配置 系统配置列表 管理员列表 管理员分组 支付通道 产品管理 产品列表 产品预设列表 开奖记录 注单管理 即时注单 内容中心 站内信 公告列表 …" at bounding box center [659, 292] width 1319 height 585
paste input "9133296"
type input "91332968"
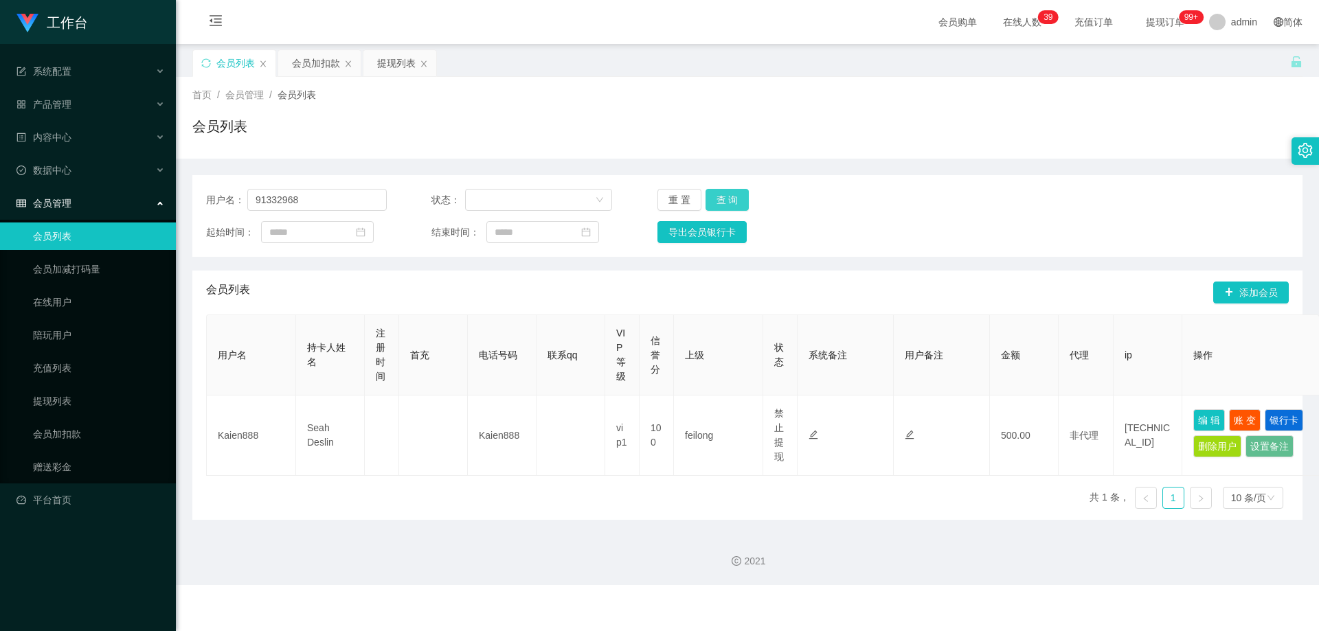
click at [719, 192] on button "查 询" at bounding box center [728, 200] width 44 height 22
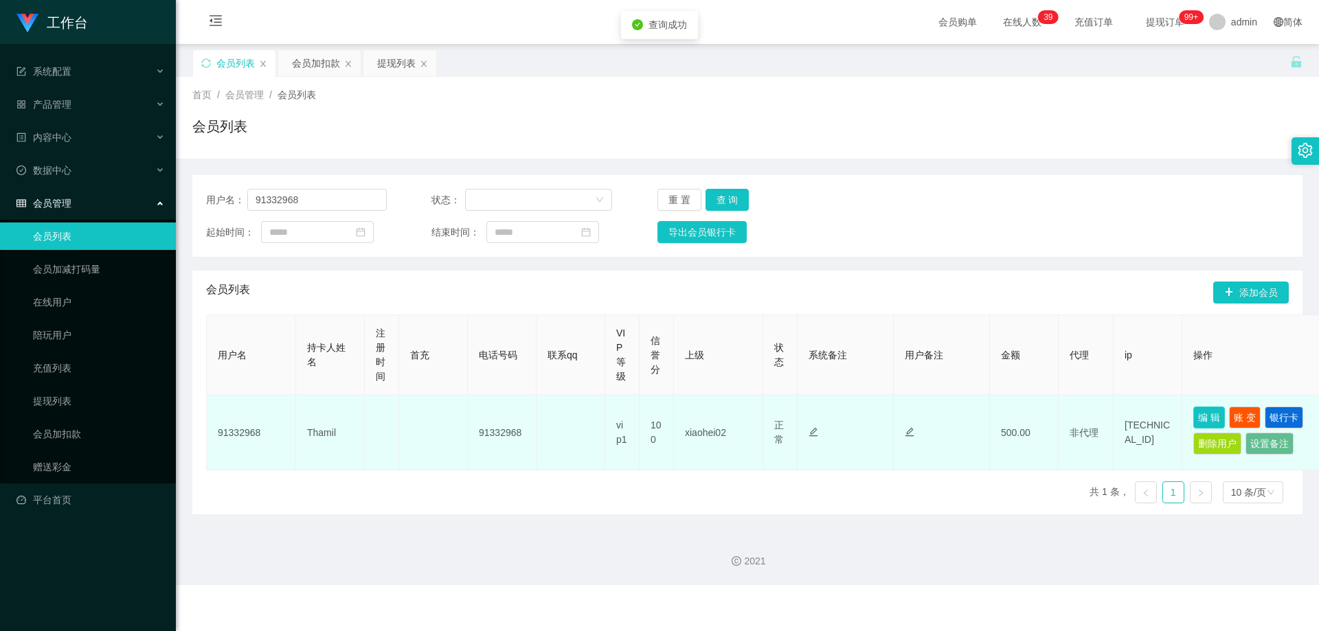
click at [1215, 414] on button "编 辑" at bounding box center [1209, 418] width 32 height 22
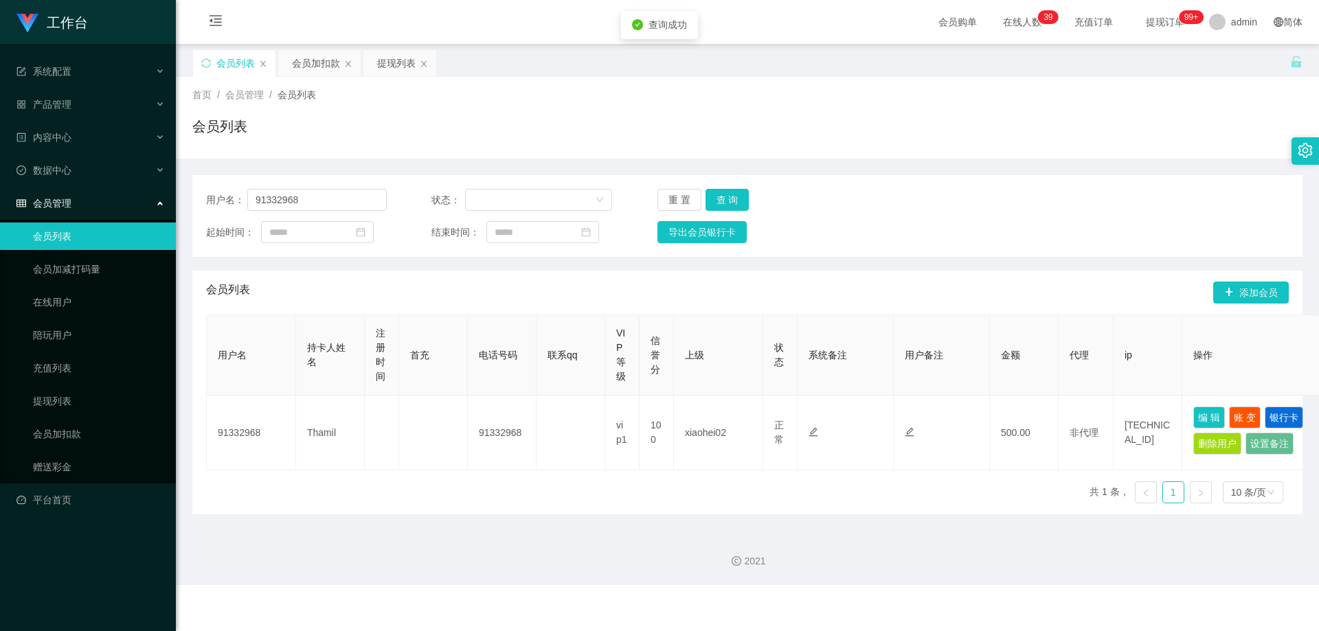
type input "91332968"
type input "Thamil"
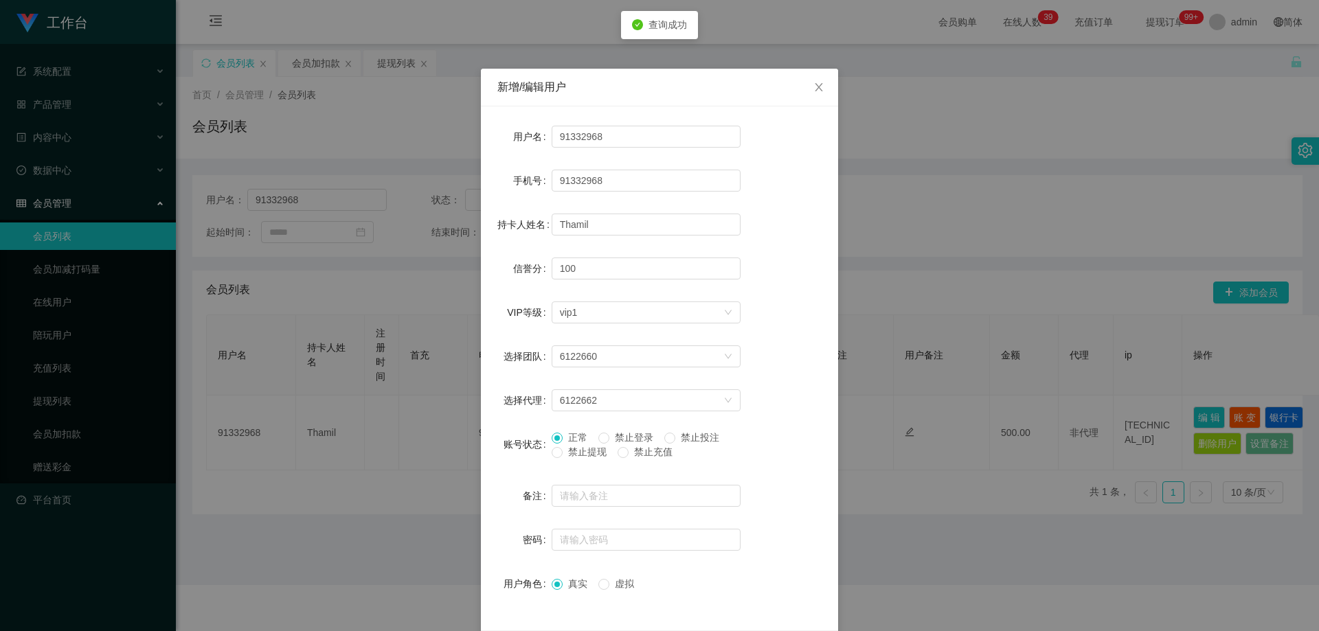
click at [597, 449] on span "禁止提现" at bounding box center [587, 452] width 49 height 11
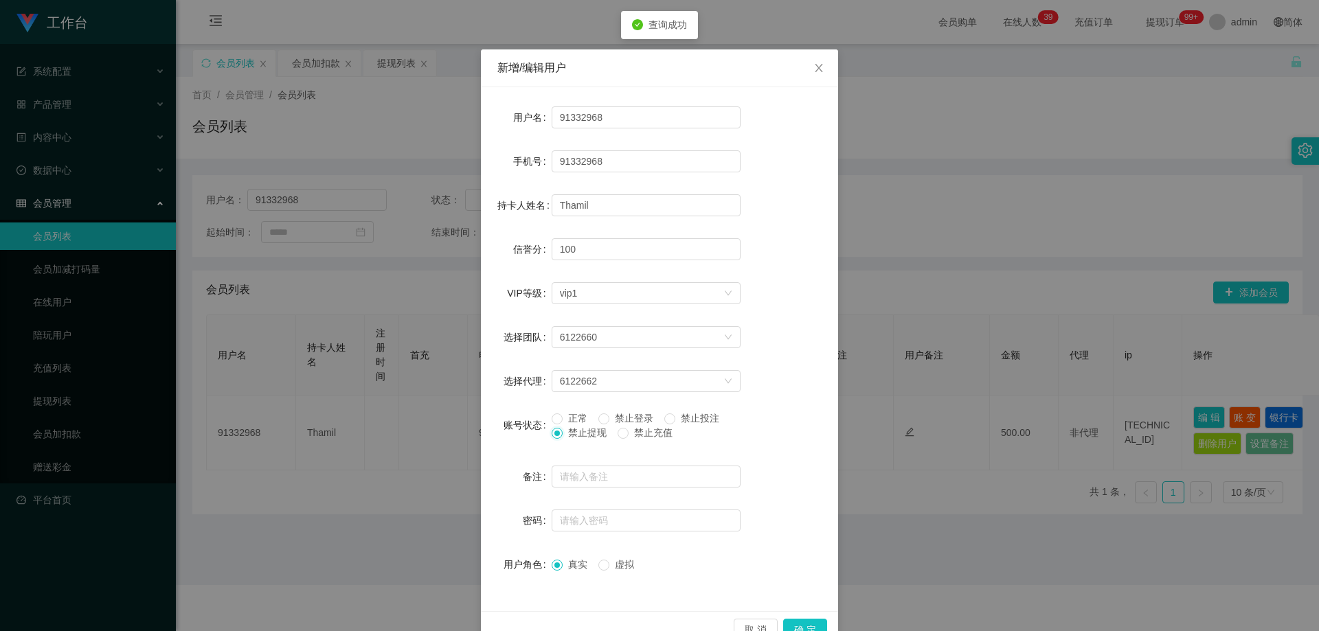
scroll to position [53, 0]
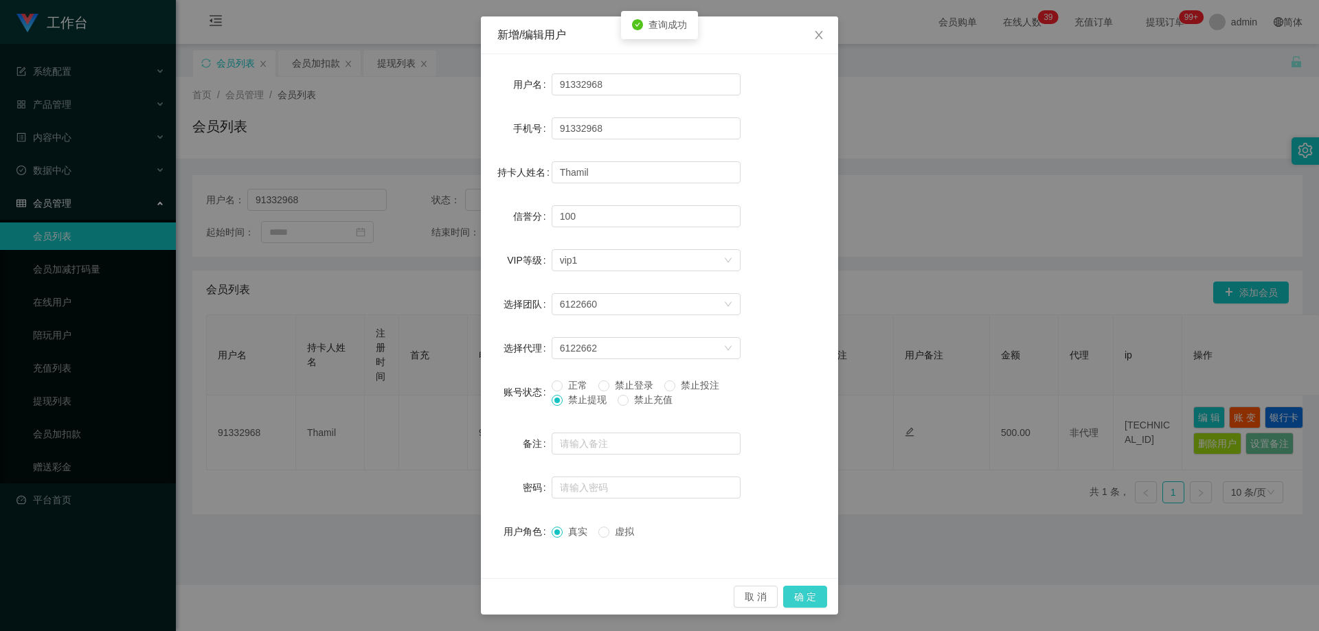
drag, startPoint x: 811, startPoint y: 594, endPoint x: 815, endPoint y: 586, distance: 8.3
click at [811, 594] on button "确 定" at bounding box center [805, 597] width 44 height 22
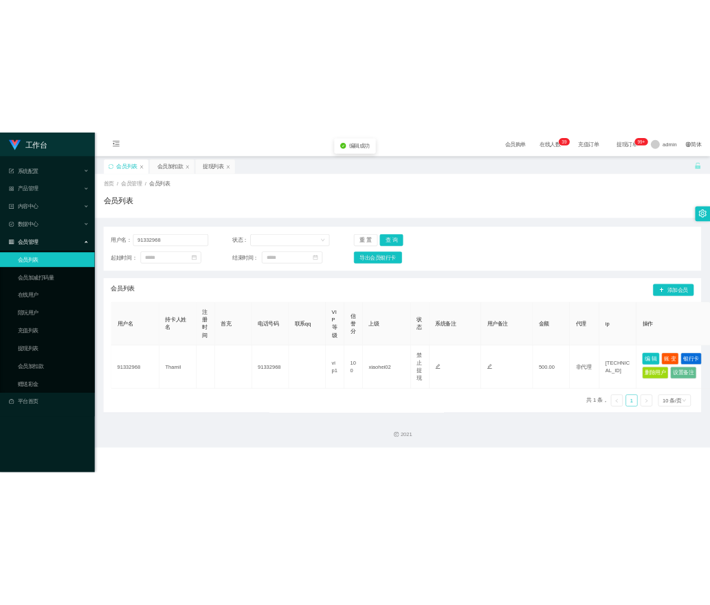
scroll to position [0, 0]
